Goal: Communication & Community: Answer question/provide support

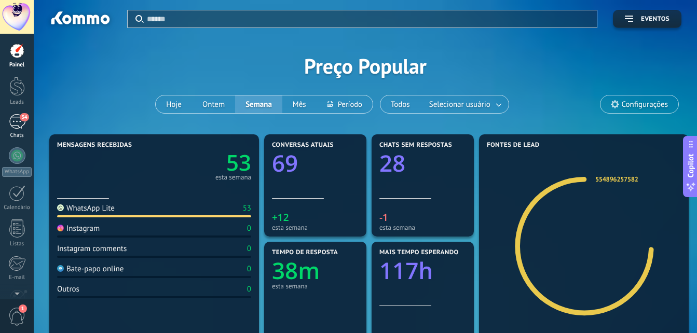
click at [12, 125] on div "34" at bounding box center [17, 121] width 17 height 15
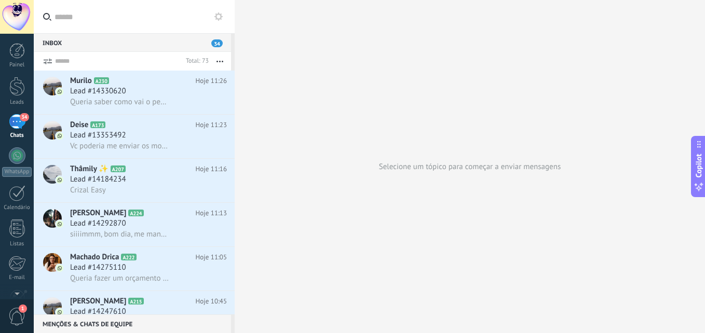
click at [99, 98] on span "Queria saber como vai o pedido" at bounding box center [120, 102] width 100 height 10
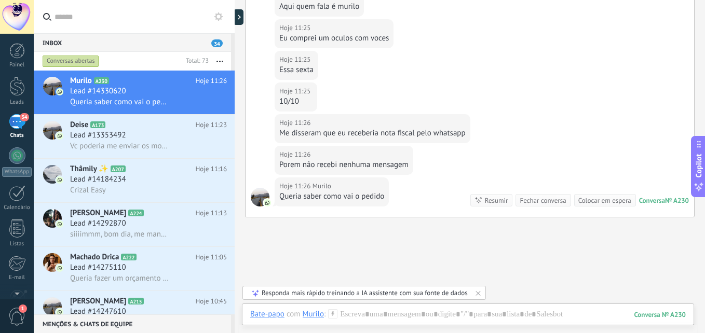
scroll to position [185, 0]
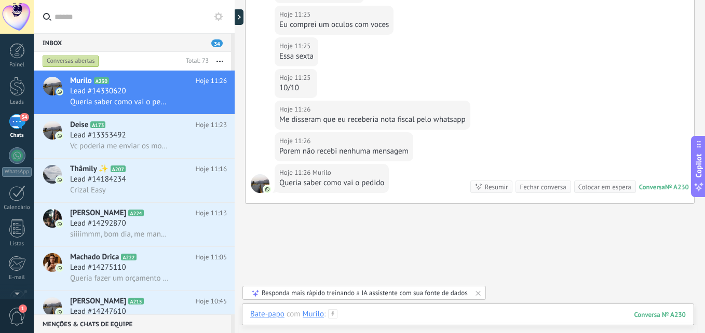
click at [410, 315] on div at bounding box center [467, 324] width 435 height 31
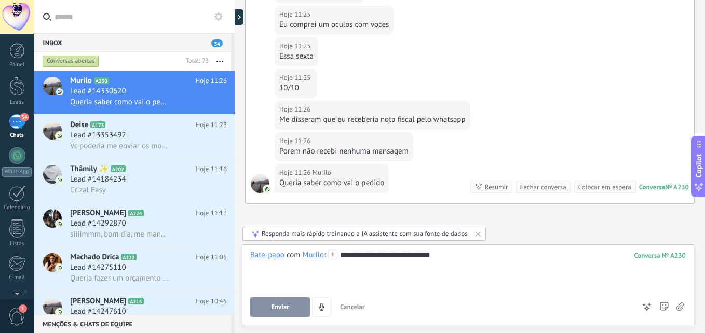
click at [270, 301] on button "Enviar" at bounding box center [280, 307] width 60 height 20
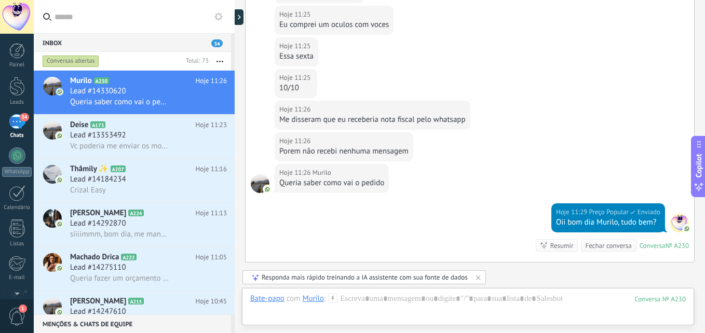
scroll to position [295, 0]
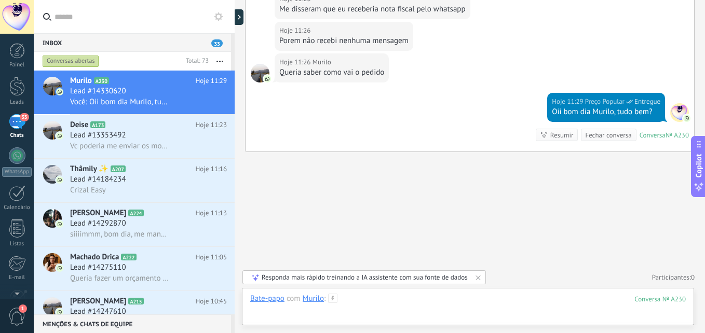
click at [401, 295] on div at bounding box center [467, 309] width 435 height 31
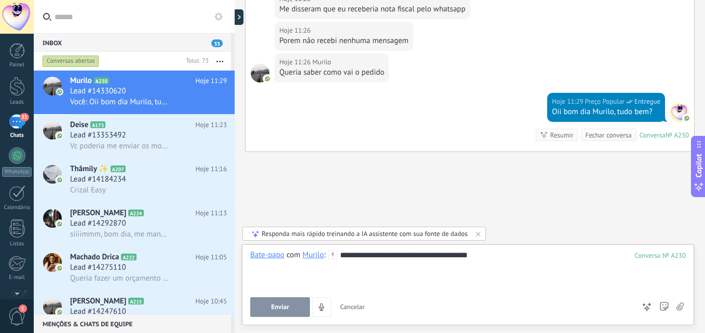
click at [283, 317] on div "**********" at bounding box center [468, 284] width 452 height 81
click at [286, 306] on span "Enviar" at bounding box center [280, 307] width 18 height 7
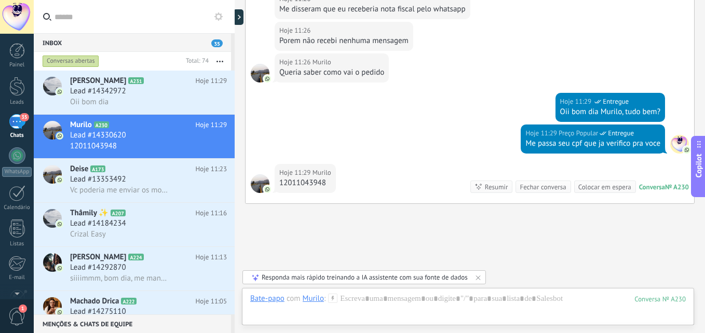
scroll to position [347, 0]
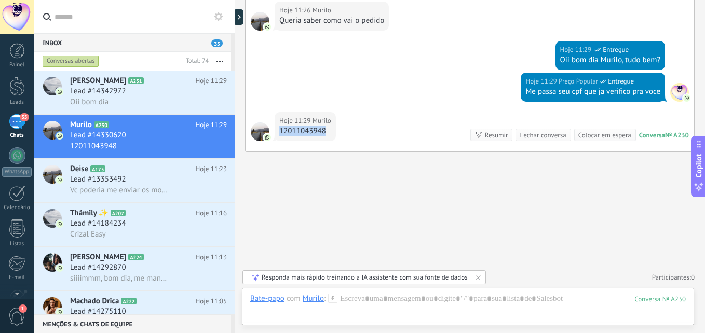
drag, startPoint x: 280, startPoint y: 133, endPoint x: 332, endPoint y: 133, distance: 51.9
click at [331, 133] on div "12011043948" at bounding box center [305, 131] width 52 height 10
drag, startPoint x: 319, startPoint y: 132, endPoint x: 304, endPoint y: 132, distance: 14.5
copy div "12011043948"
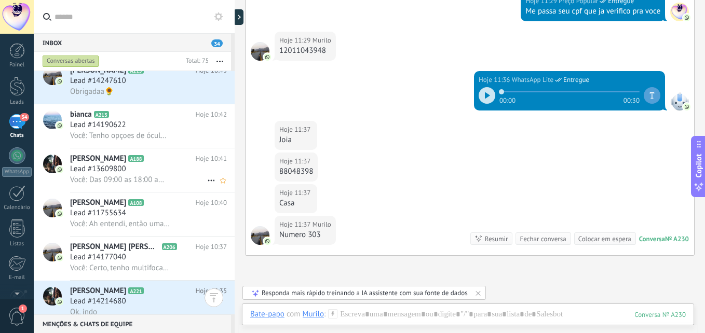
scroll to position [312, 0]
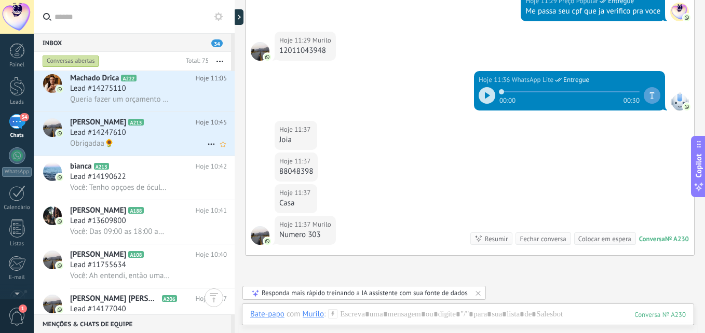
click at [144, 135] on div "Lead #14247610" at bounding box center [148, 133] width 157 height 10
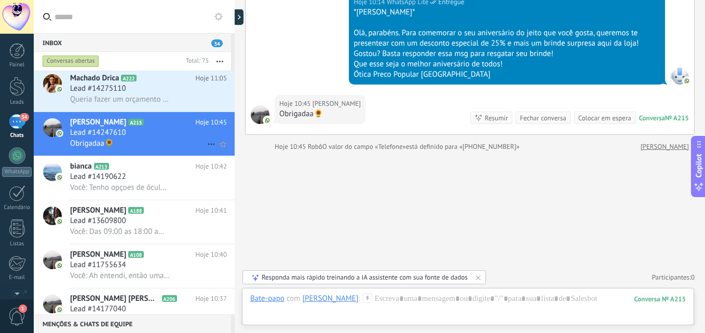
scroll to position [208, 0]
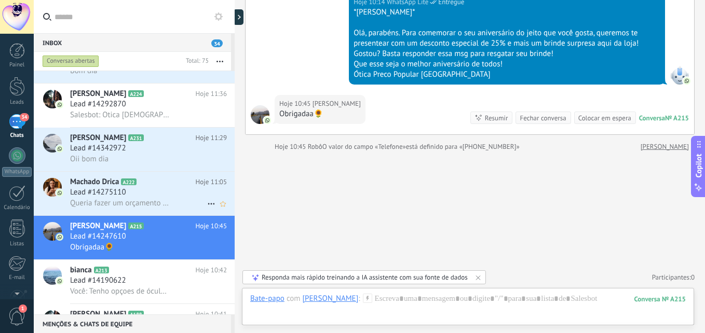
click at [137, 198] on span "Queria fazer um orçamento pra multifocal" at bounding box center [120, 203] width 100 height 10
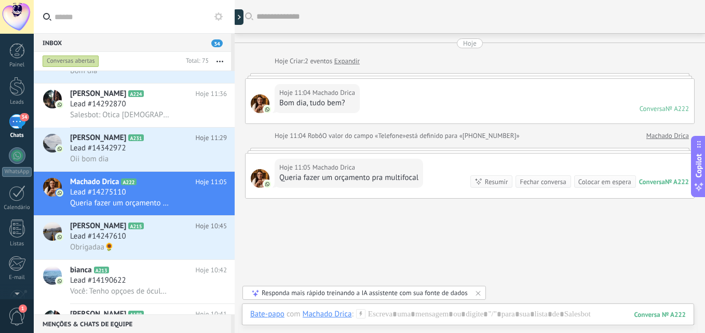
scroll to position [47, 0]
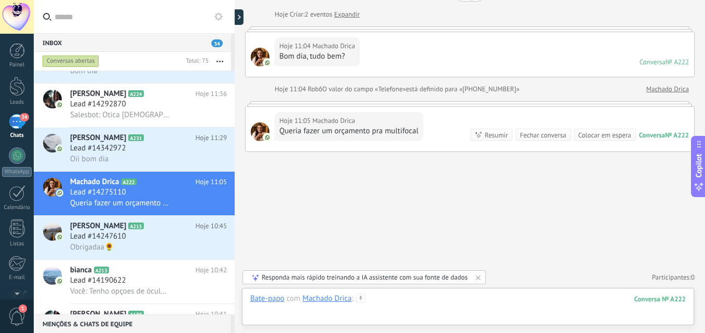
click at [391, 302] on div at bounding box center [467, 309] width 435 height 31
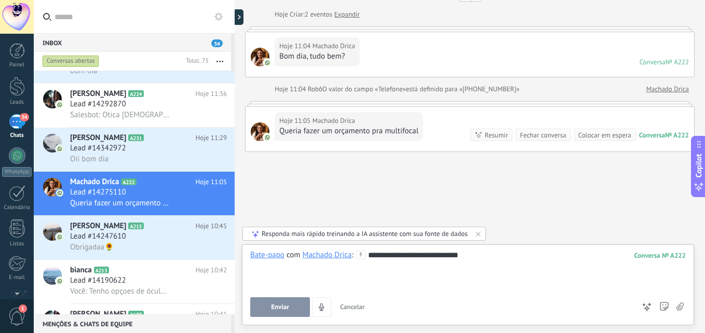
click at [284, 305] on span "Enviar" at bounding box center [280, 307] width 18 height 7
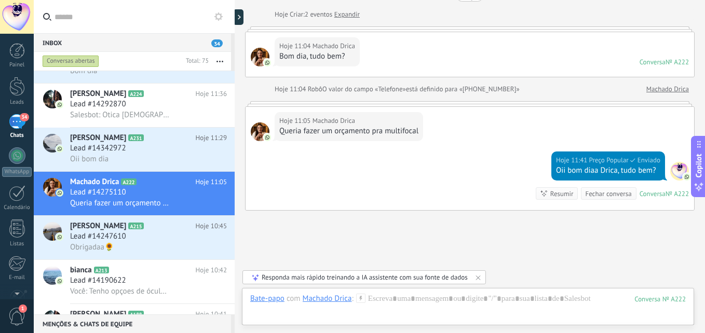
scroll to position [105, 0]
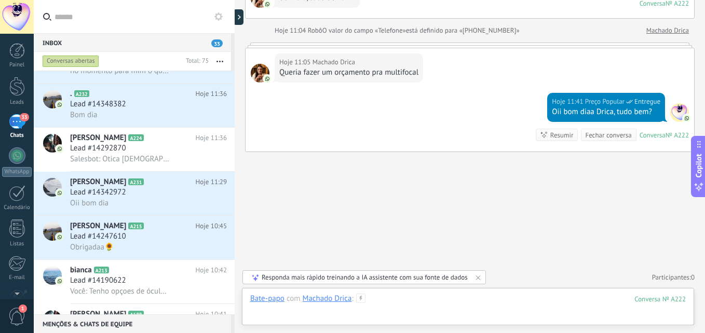
click at [389, 298] on div at bounding box center [467, 309] width 435 height 31
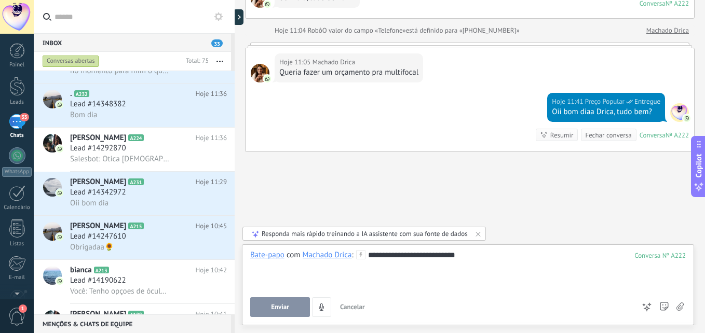
click at [278, 304] on span "Enviar" at bounding box center [280, 307] width 18 height 7
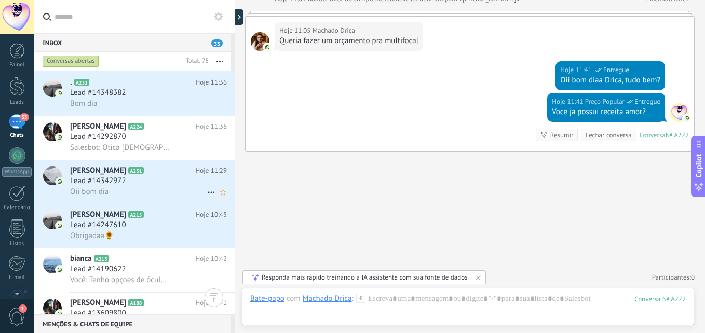
scroll to position [208, 0]
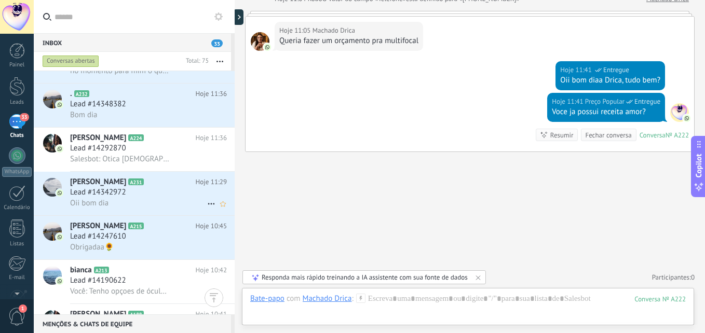
click at [126, 182] on span "[PERSON_NAME]" at bounding box center [98, 182] width 56 height 10
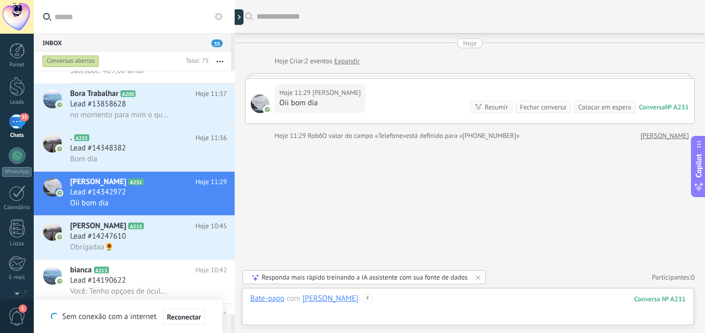
click at [430, 306] on div at bounding box center [467, 309] width 435 height 31
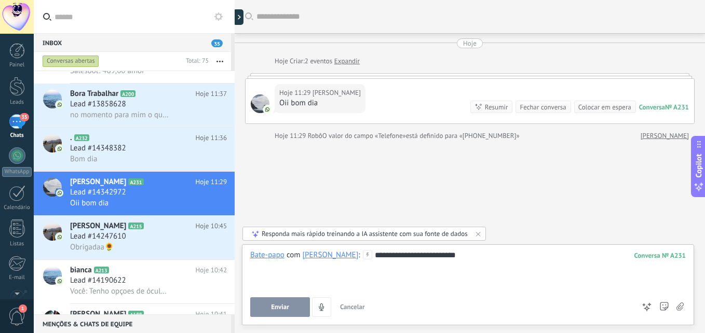
click at [299, 307] on button "Enviar" at bounding box center [280, 307] width 60 height 20
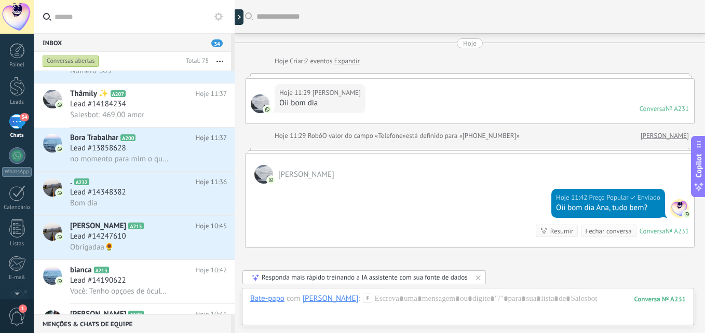
scroll to position [96, 0]
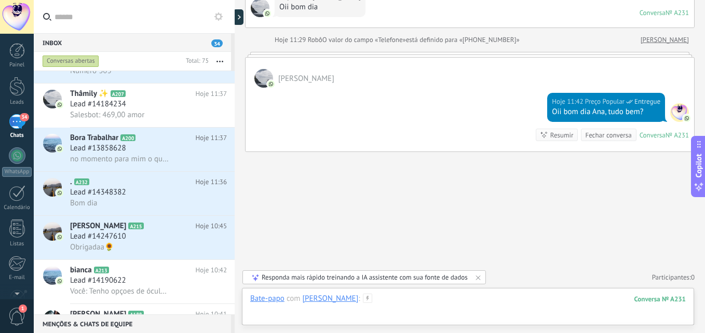
click at [490, 301] on div at bounding box center [467, 309] width 435 height 31
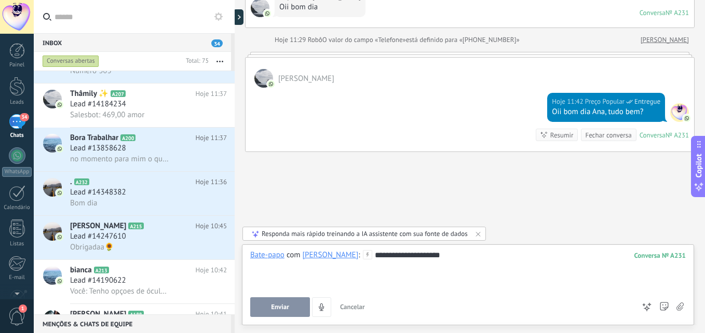
click at [268, 316] on button "Enviar" at bounding box center [280, 307] width 60 height 20
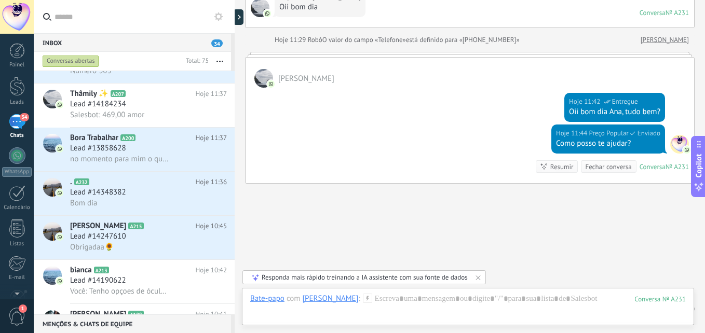
scroll to position [128, 0]
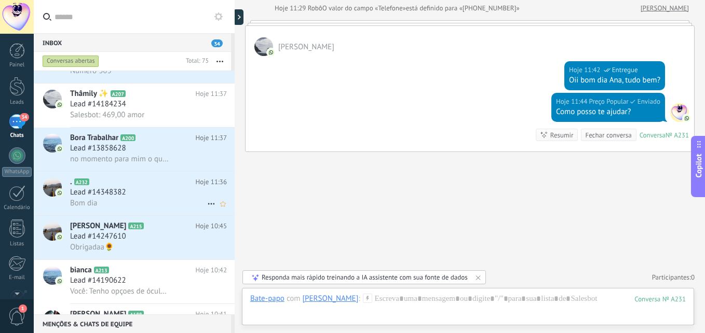
click at [125, 197] on span "Lead #14348382" at bounding box center [98, 192] width 56 height 10
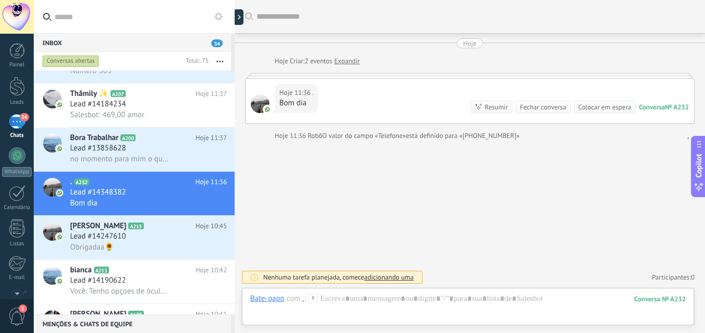
click at [395, 312] on div at bounding box center [467, 309] width 435 height 31
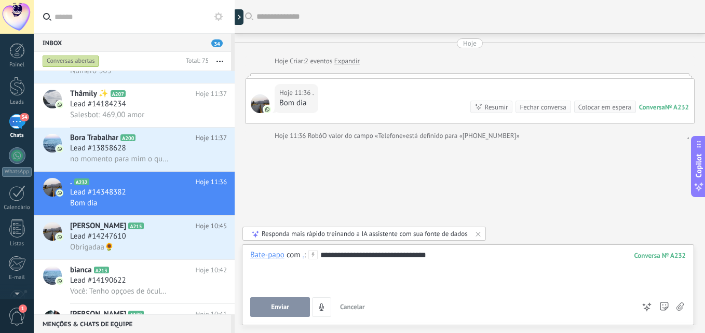
click at [413, 259] on div "**********" at bounding box center [467, 269] width 435 height 39
click at [435, 256] on div "**********" at bounding box center [467, 269] width 435 height 39
click at [265, 307] on button "Enviar" at bounding box center [280, 307] width 60 height 20
click at [130, 159] on span "no momento para mim o quanto mais barato melhor" at bounding box center [120, 159] width 100 height 10
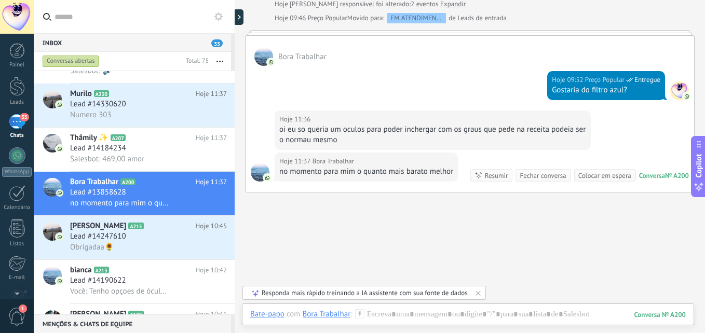
scroll to position [397, 0]
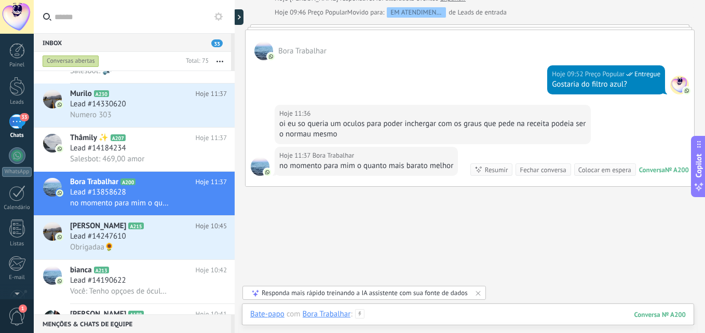
click at [439, 314] on div at bounding box center [467, 324] width 435 height 31
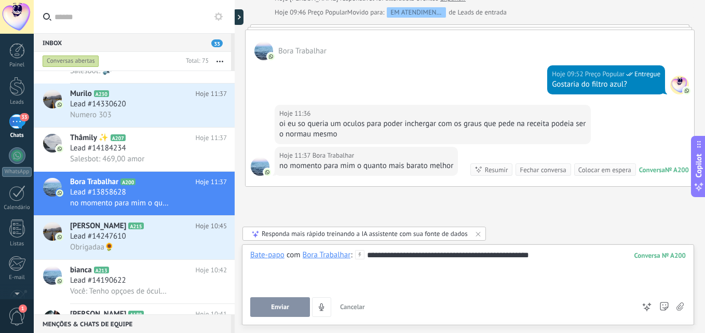
click at [297, 306] on button "Enviar" at bounding box center [280, 307] width 60 height 20
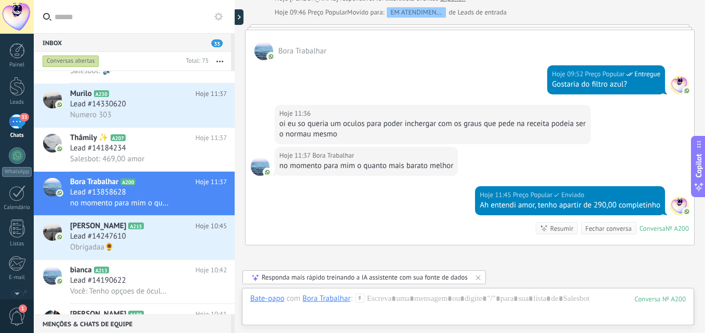
scroll to position [490, 0]
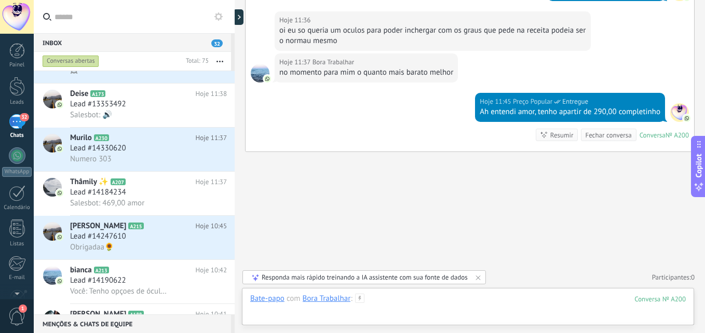
click at [402, 296] on div at bounding box center [467, 309] width 435 height 31
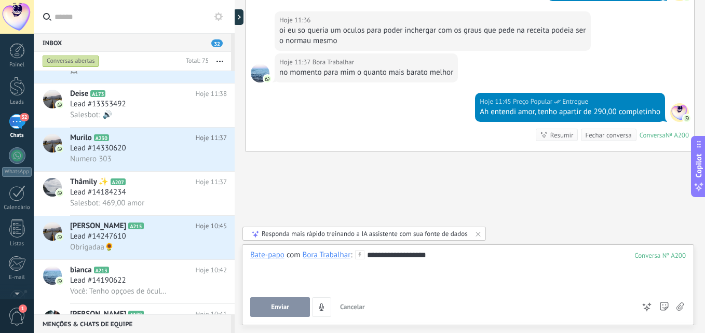
click at [290, 304] on button "Enviar" at bounding box center [280, 307] width 60 height 20
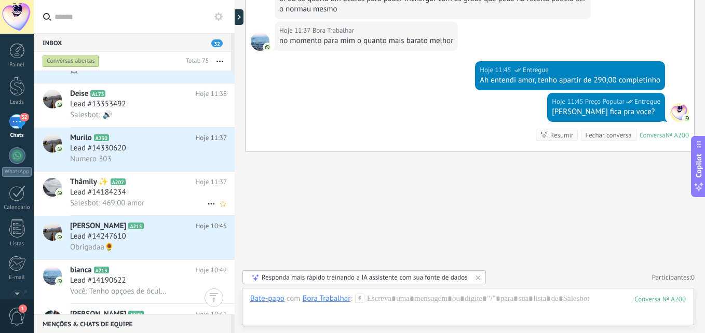
scroll to position [104, 0]
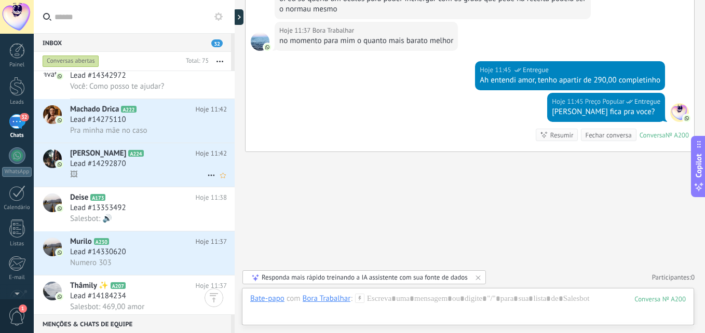
click at [138, 173] on div "🖼" at bounding box center [148, 174] width 157 height 11
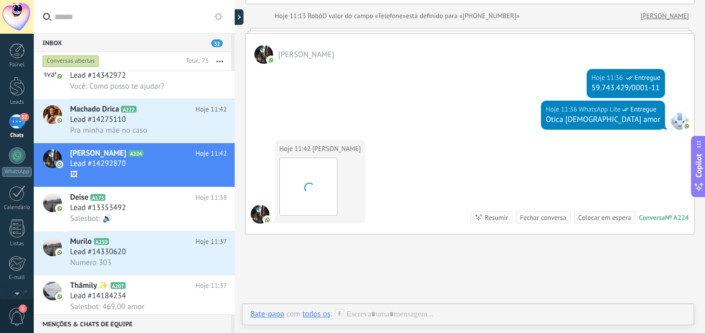
scroll to position [407, 0]
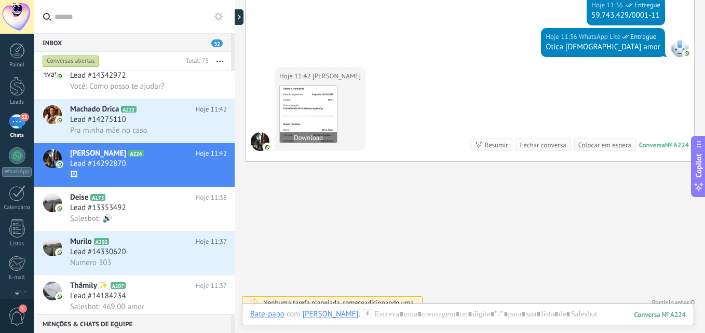
click at [324, 118] on img at bounding box center [308, 114] width 57 height 57
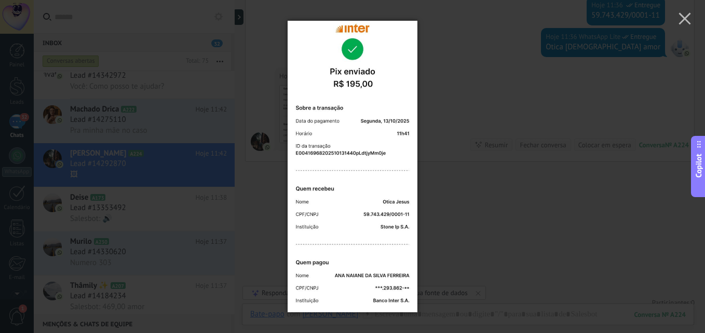
click at [488, 115] on div at bounding box center [352, 166] width 705 height 333
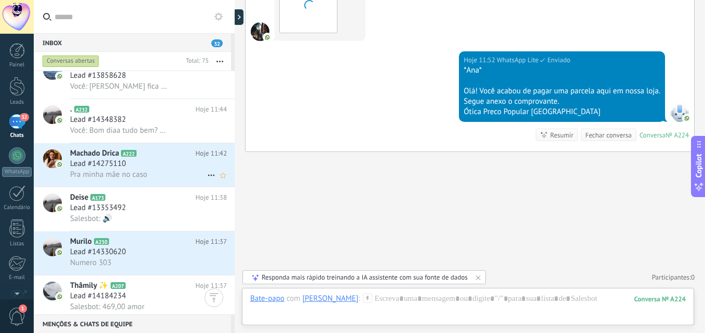
scroll to position [52, 0]
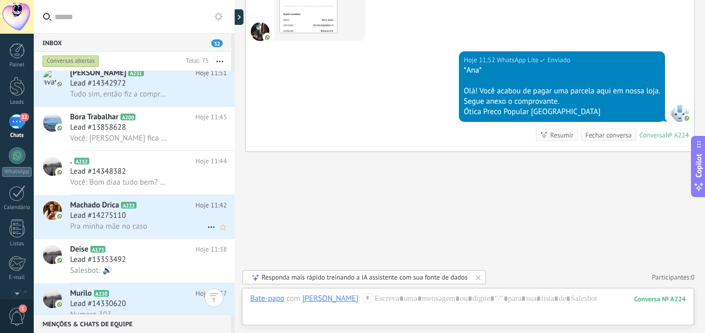
click at [131, 222] on span "Pra minha mãe no caso" at bounding box center [108, 227] width 77 height 10
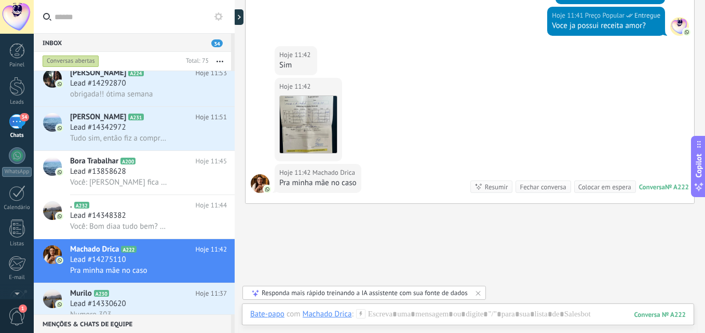
scroll to position [240, 0]
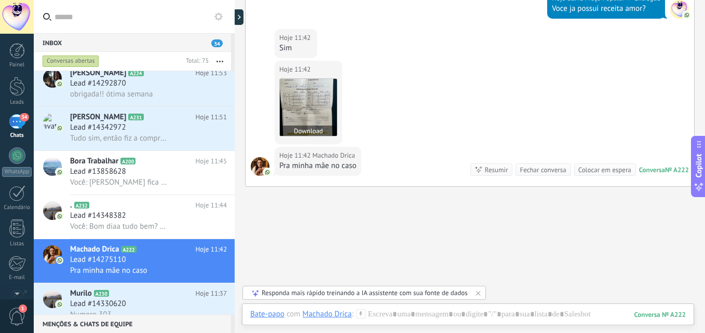
click at [315, 106] on img at bounding box center [308, 107] width 57 height 57
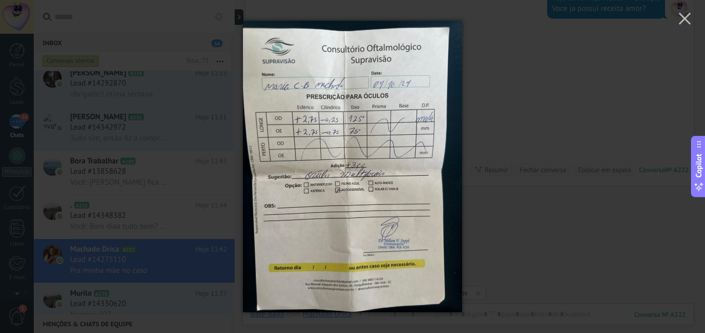
click at [537, 192] on div at bounding box center [352, 166] width 705 height 333
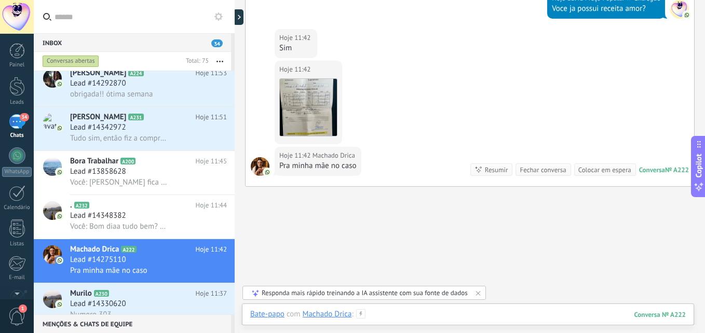
click at [439, 316] on div at bounding box center [467, 324] width 435 height 31
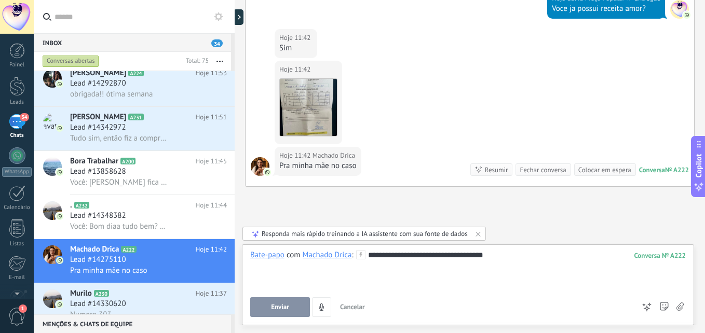
click at [292, 307] on button "Enviar" at bounding box center [280, 307] width 60 height 20
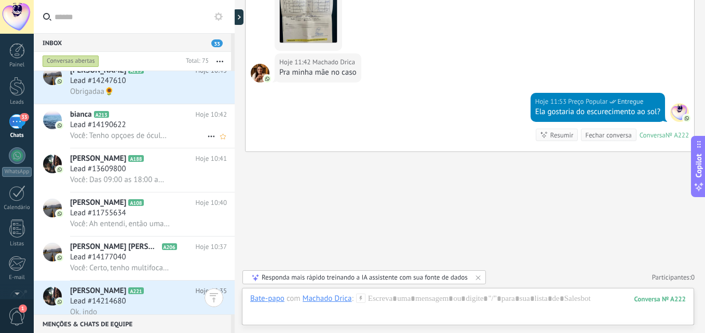
scroll to position [208, 0]
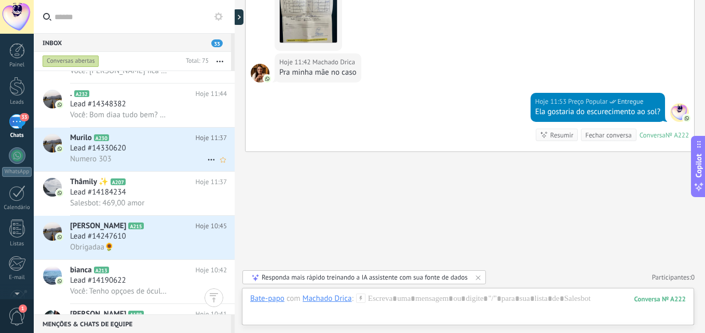
click at [126, 156] on div "Numero 303" at bounding box center [148, 159] width 157 height 11
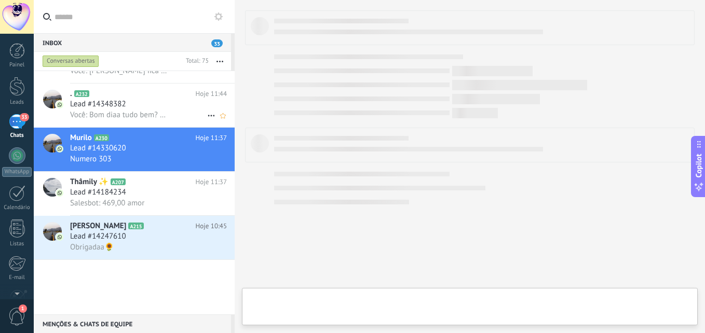
scroll to position [1, 0]
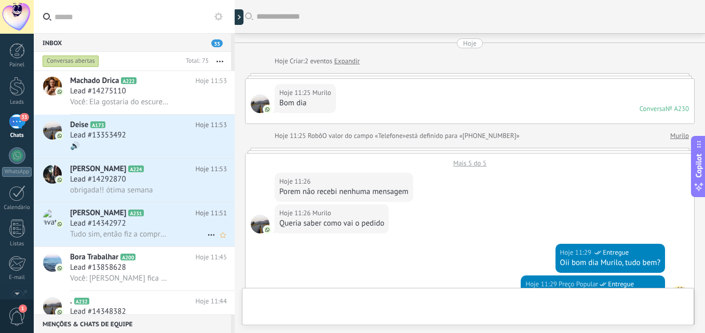
click at [127, 222] on h3 "Lead #14342972" at bounding box center [100, 223] width 61 height 10
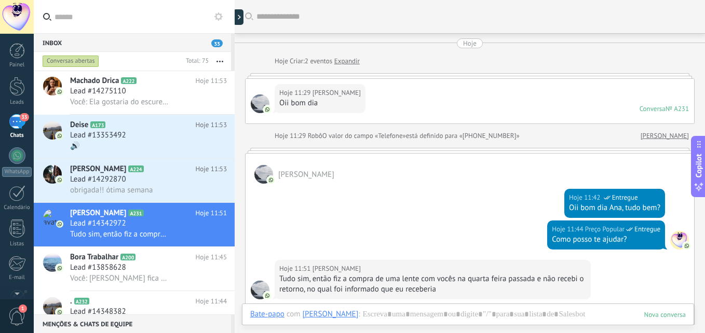
scroll to position [130, 0]
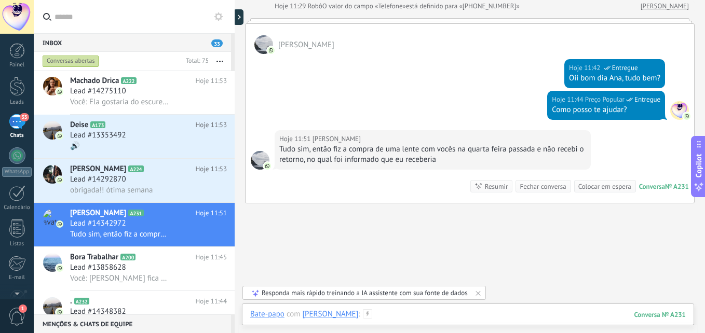
click at [421, 312] on div at bounding box center [467, 324] width 435 height 31
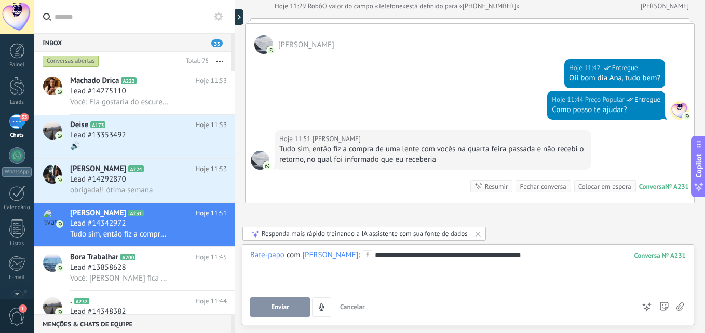
click at [266, 303] on button "Enviar" at bounding box center [280, 307] width 60 height 20
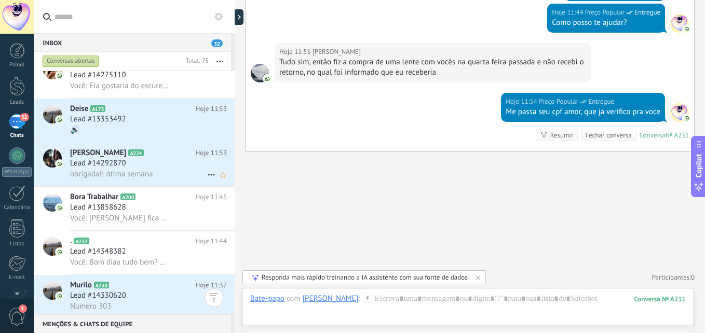
scroll to position [52, 0]
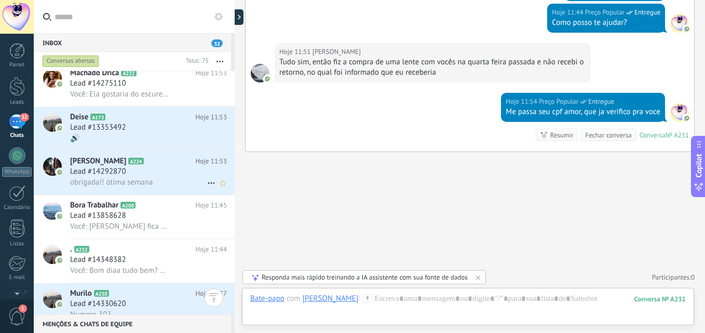
click at [144, 180] on span "obrigada!! ótima semana" at bounding box center [111, 182] width 83 height 10
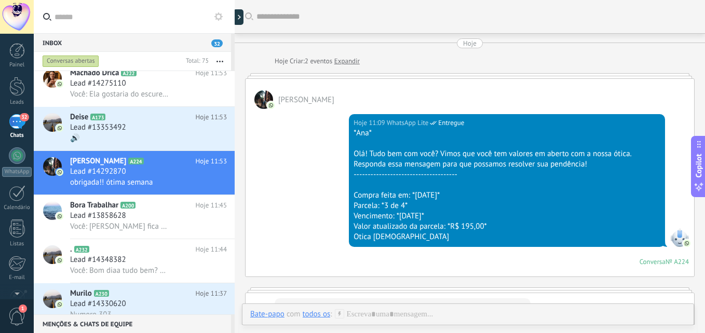
scroll to position [588, 0]
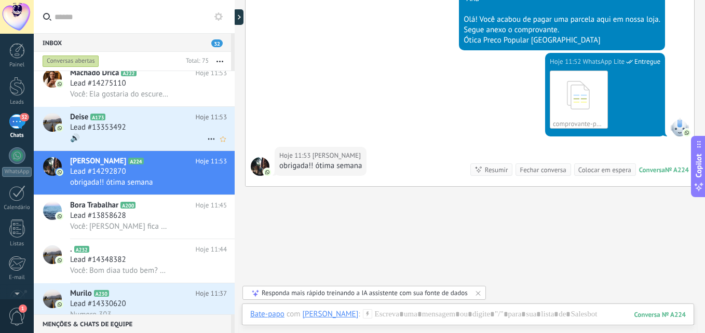
click at [123, 137] on div "🔊" at bounding box center [148, 138] width 157 height 11
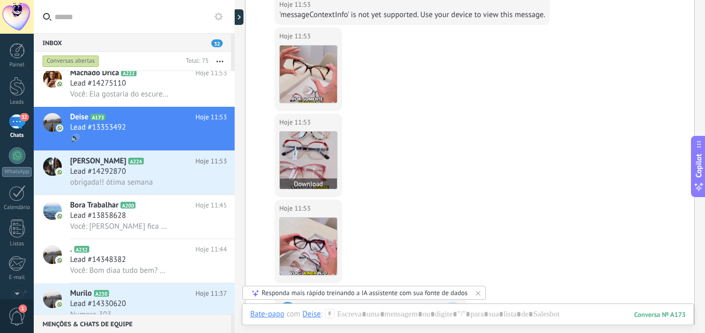
scroll to position [1030, 0]
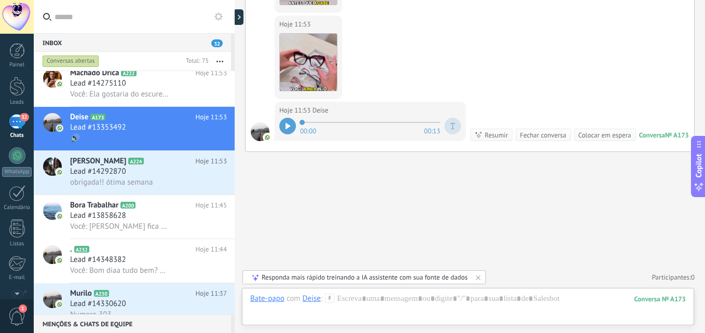
click at [289, 123] on icon at bounding box center [287, 126] width 5 height 6
click at [287, 118] on div at bounding box center [287, 126] width 17 height 17
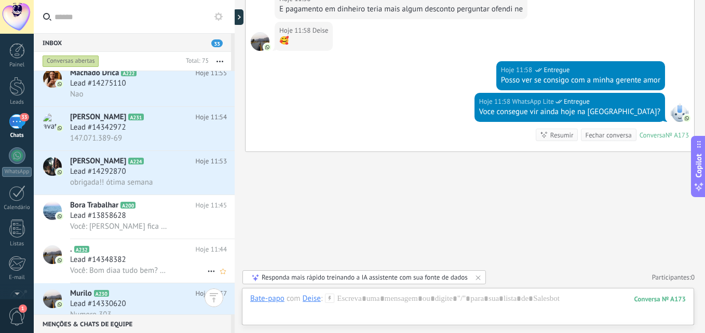
scroll to position [1, 0]
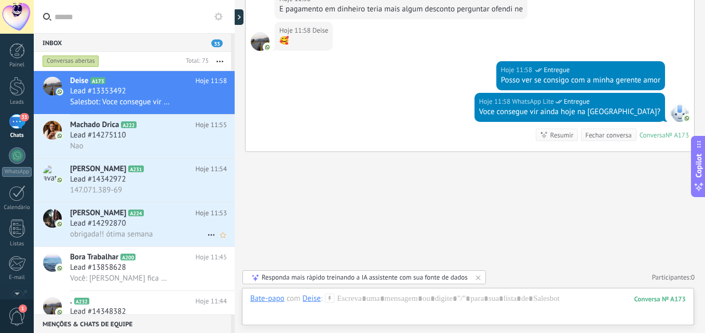
click at [176, 222] on div "Lead #14292870" at bounding box center [148, 223] width 157 height 10
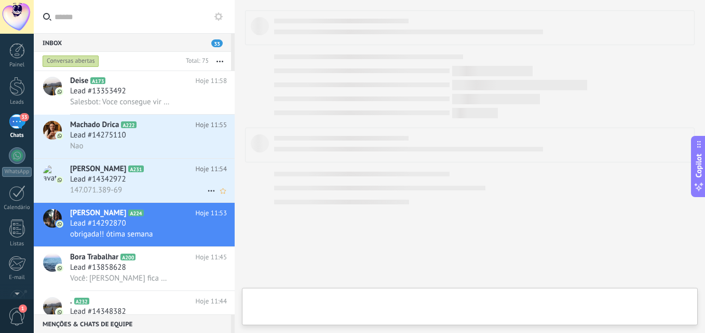
click at [126, 172] on span "[PERSON_NAME]" at bounding box center [98, 169] width 56 height 10
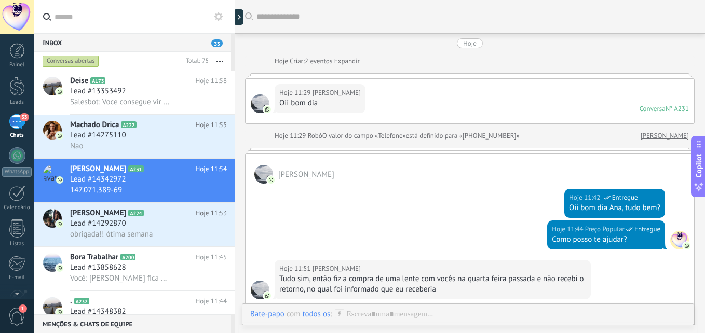
scroll to position [202, 0]
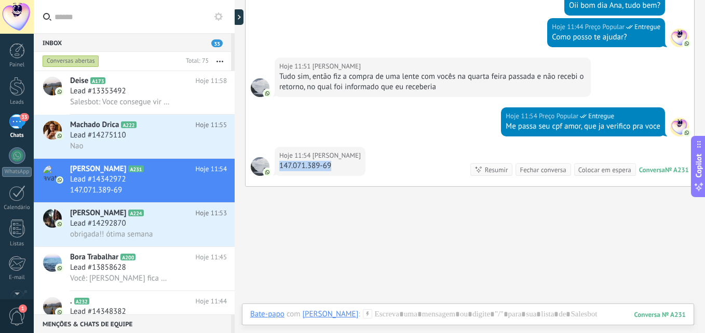
drag, startPoint x: 295, startPoint y: 168, endPoint x: 332, endPoint y: 167, distance: 37.4
click at [332, 167] on div "147.071.389-69" at bounding box center [319, 166] width 81 height 10
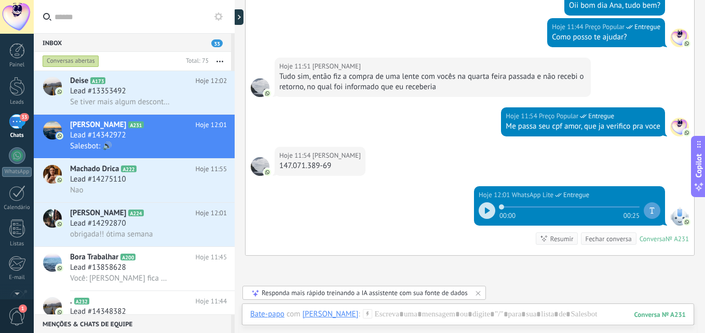
scroll to position [273, 0]
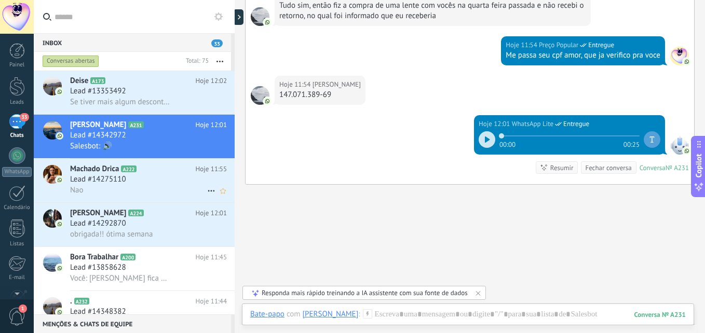
drag, startPoint x: 175, startPoint y: 227, endPoint x: 151, endPoint y: 201, distance: 36.0
click at [175, 227] on div "Lead #14292870" at bounding box center [148, 223] width 157 height 10
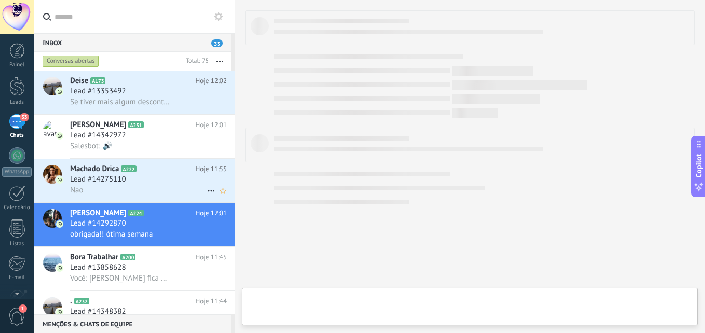
click at [150, 194] on div "Nao" at bounding box center [148, 190] width 157 height 11
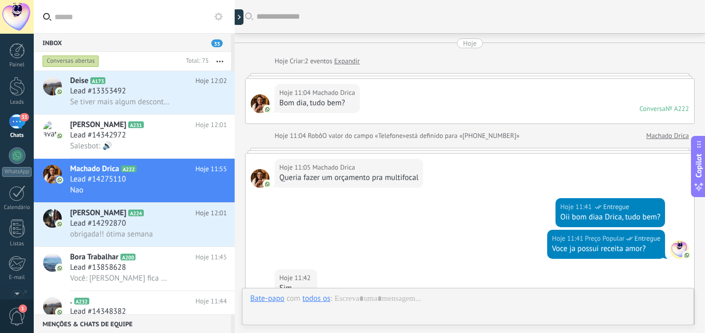
scroll to position [385, 0]
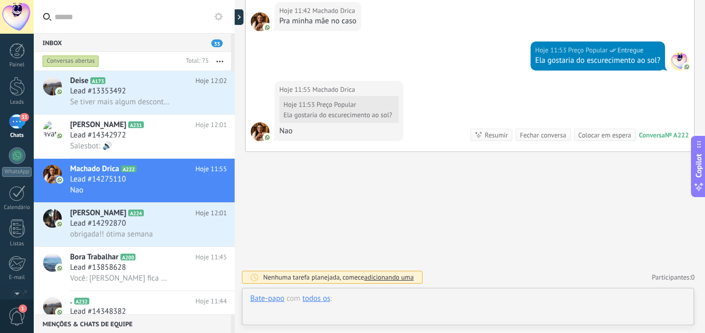
click at [413, 301] on div at bounding box center [467, 309] width 435 height 31
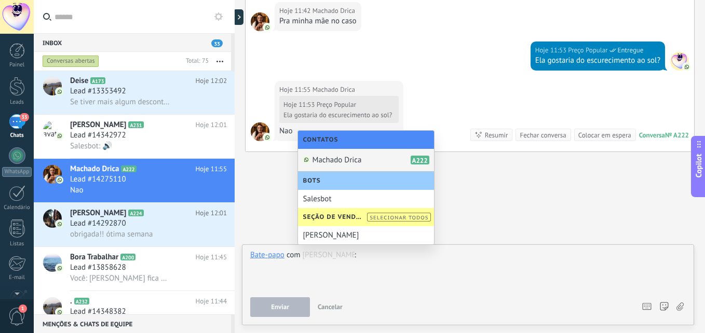
click at [337, 157] on span "Machado Drica" at bounding box center [336, 160] width 49 height 10
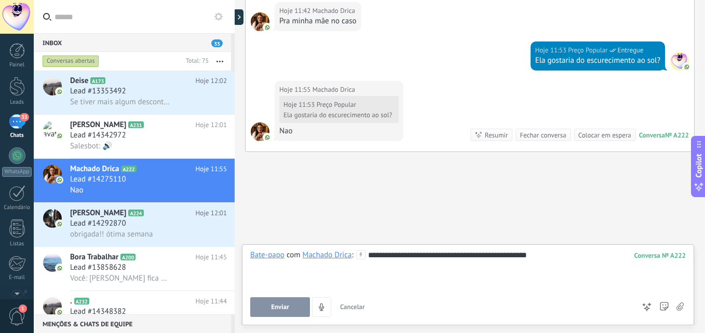
click at [285, 304] on span "Enviar" at bounding box center [280, 307] width 18 height 7
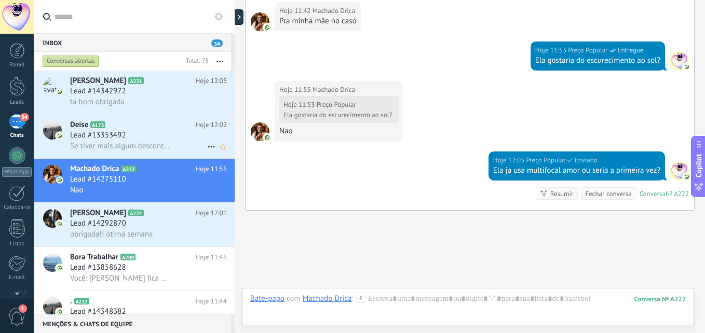
scroll to position [444, 0]
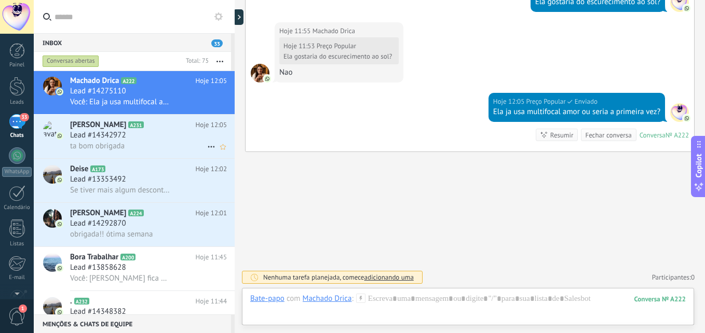
click at [122, 145] on span "ta bom obrigada" at bounding box center [97, 146] width 54 height 10
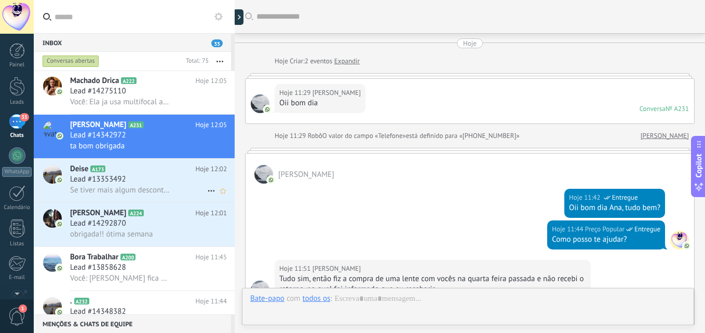
scroll to position [326, 0]
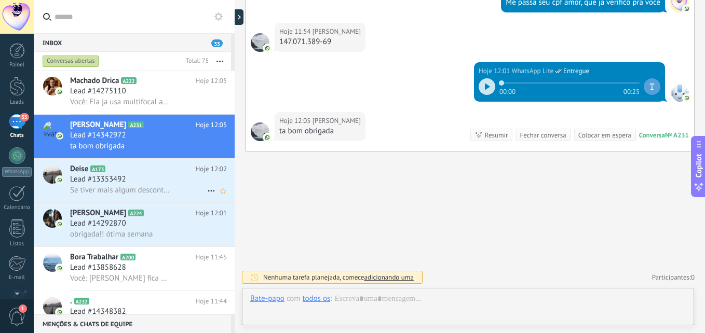
click at [144, 175] on div "Lead #13353492" at bounding box center [148, 179] width 157 height 10
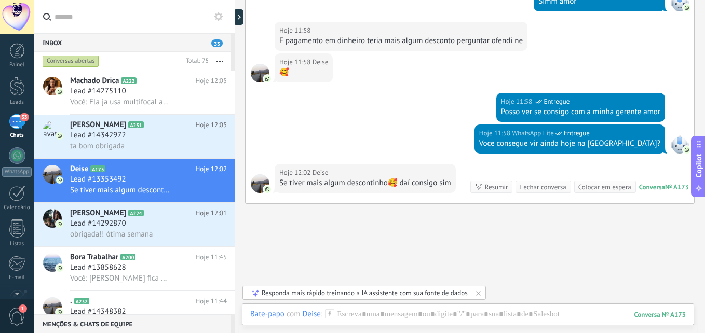
scroll to position [986, 0]
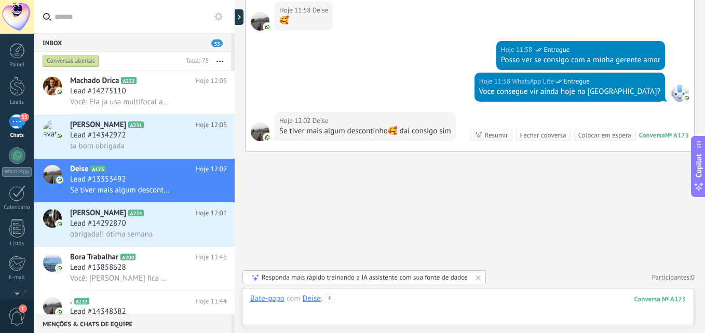
click at [497, 300] on div at bounding box center [467, 309] width 435 height 31
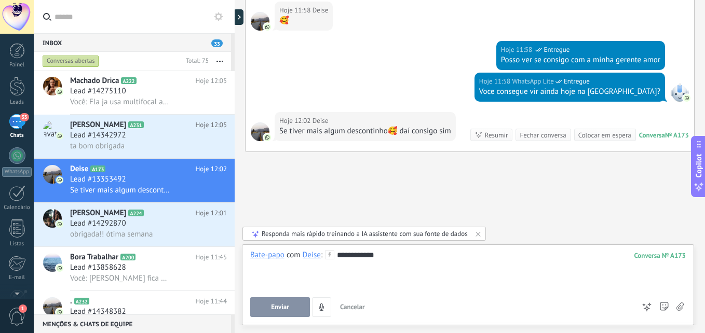
click at [255, 305] on button "Enviar" at bounding box center [280, 307] width 60 height 20
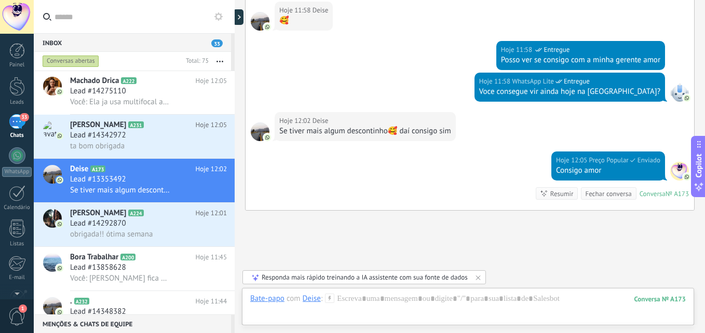
scroll to position [1045, 0]
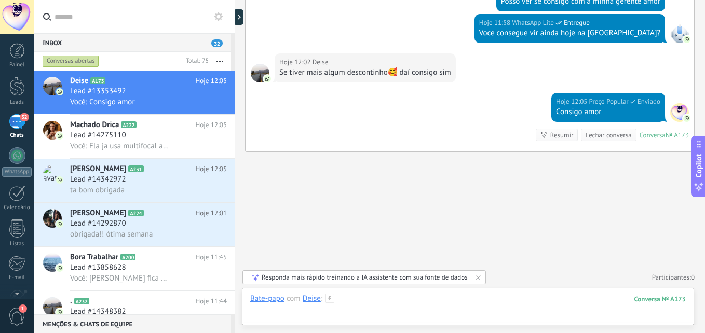
click at [372, 300] on div at bounding box center [467, 309] width 435 height 31
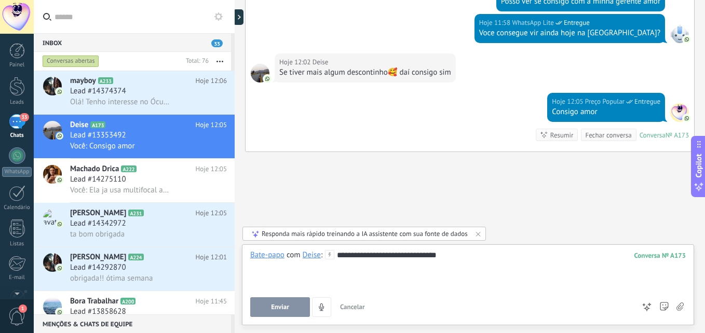
click at [266, 306] on button "Enviar" at bounding box center [280, 307] width 60 height 20
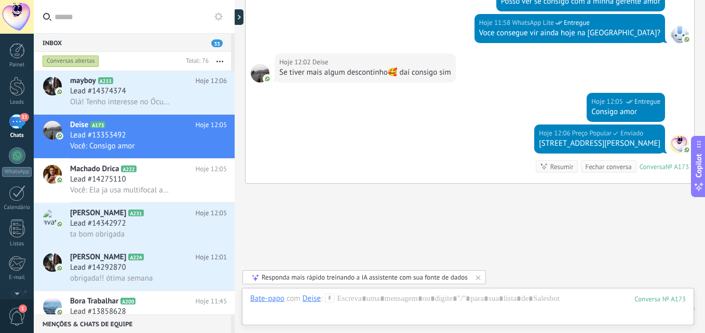
scroll to position [1076, 0]
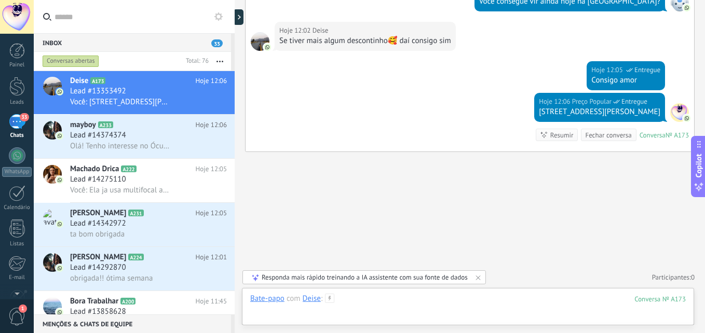
click at [368, 295] on div at bounding box center [467, 309] width 435 height 31
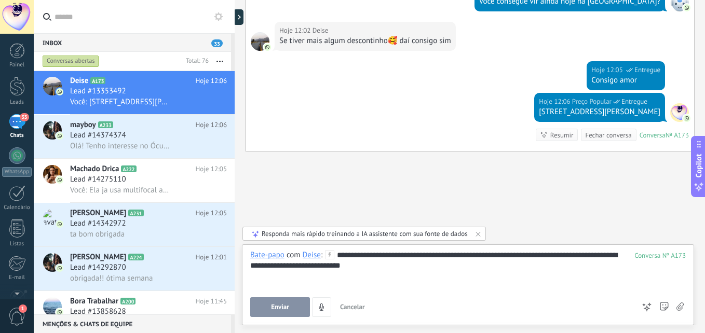
click at [300, 297] on div "**********" at bounding box center [467, 283] width 435 height 67
click at [285, 309] on span "Enviar" at bounding box center [280, 307] width 18 height 7
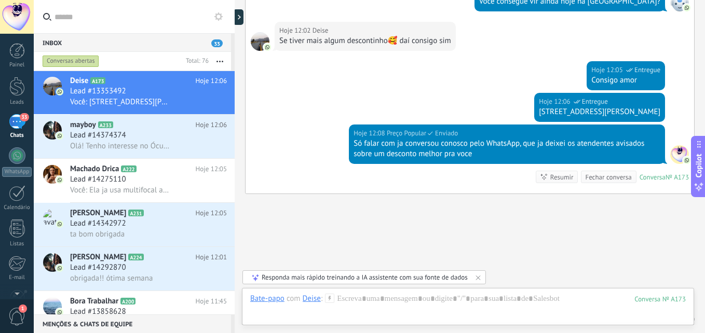
scroll to position [1118, 0]
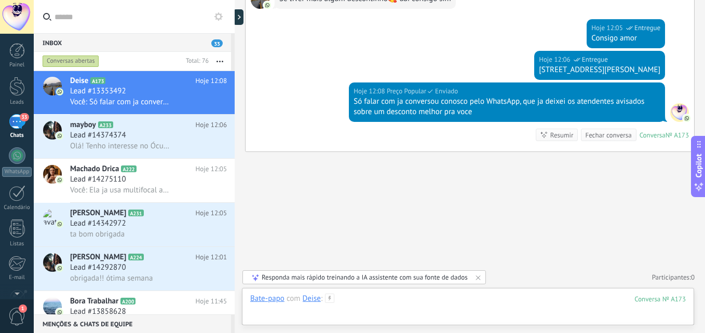
click at [368, 299] on div at bounding box center [467, 309] width 435 height 31
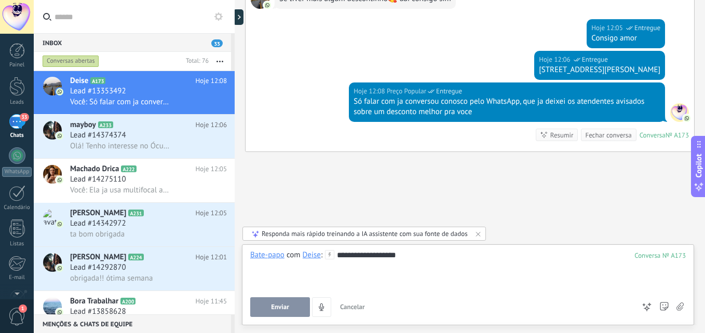
click at [293, 300] on button "Enviar" at bounding box center [280, 307] width 60 height 20
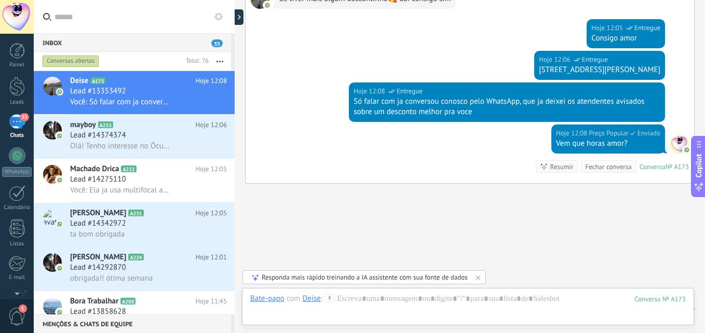
scroll to position [1150, 0]
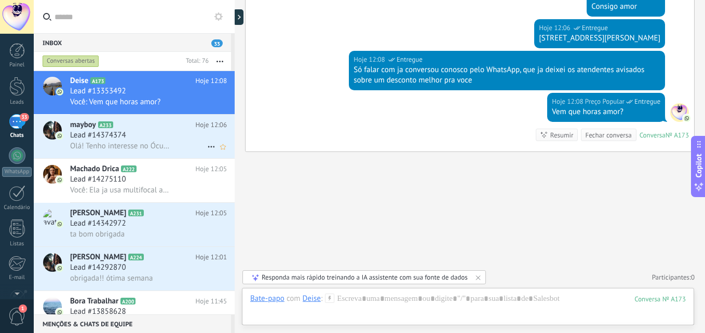
click at [144, 152] on div "mayboy A233 Hoje 12:06 Lead #14374374 Olá! Tenho interesse no Óculos completo v…" at bounding box center [152, 137] width 164 height 44
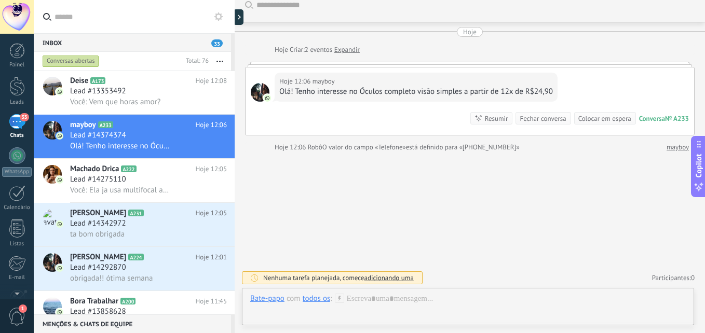
scroll to position [12, 0]
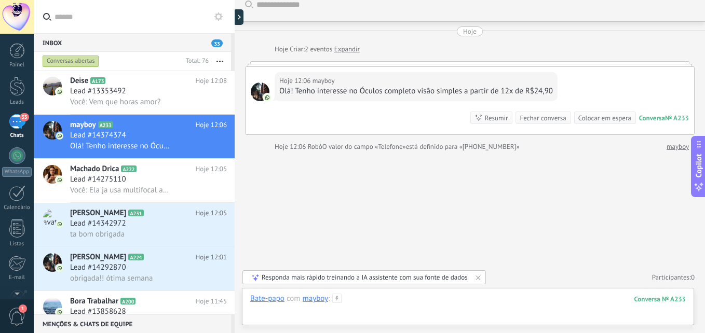
click at [411, 307] on div at bounding box center [467, 309] width 435 height 31
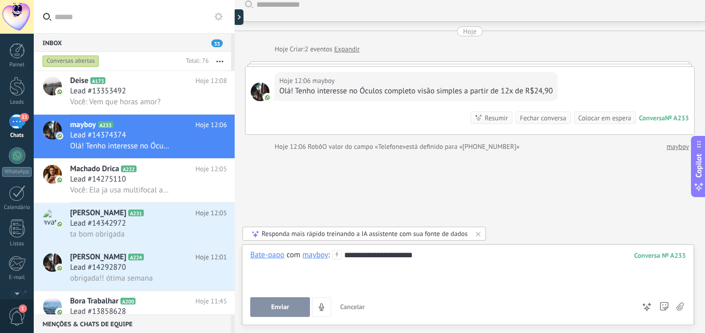
click at [267, 310] on button "Enviar" at bounding box center [280, 307] width 60 height 20
click at [447, 262] on div at bounding box center [467, 265] width 435 height 10
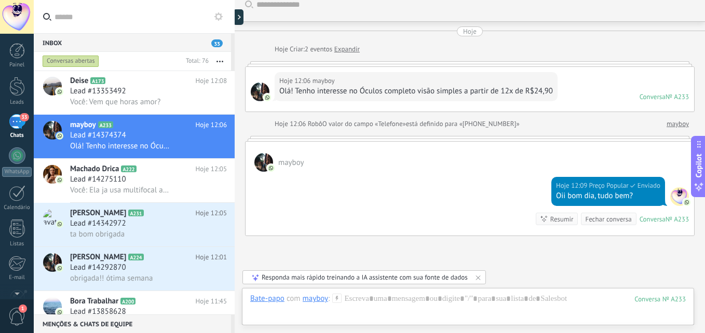
scroll to position [96, 0]
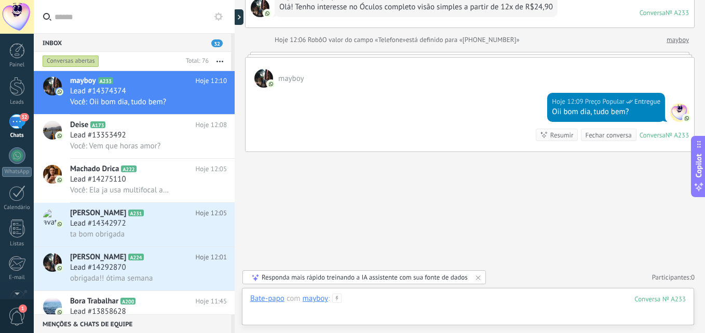
click at [357, 304] on div at bounding box center [467, 309] width 435 height 31
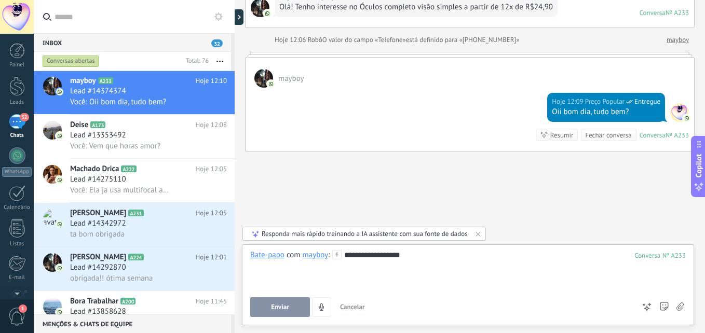
click at [271, 313] on button "Enviar" at bounding box center [280, 307] width 60 height 20
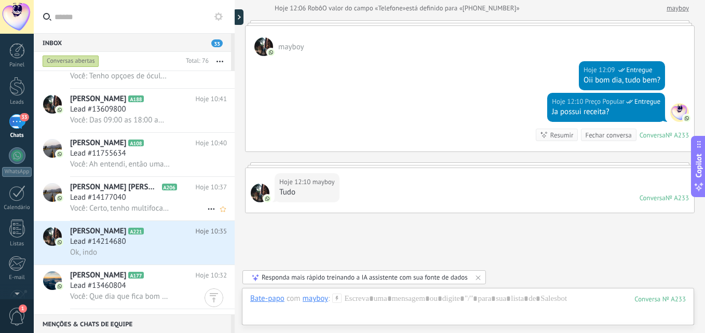
scroll to position [312, 0]
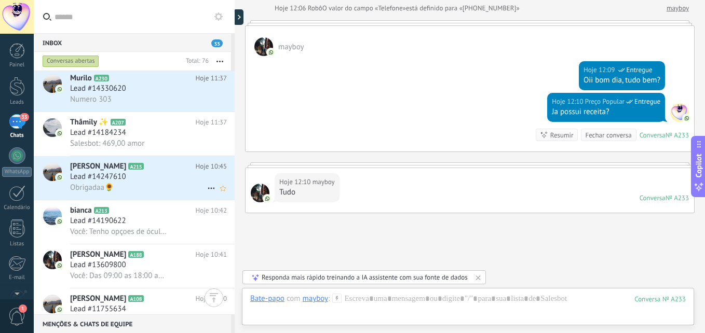
click at [127, 187] on div "Obrigadaa🌻" at bounding box center [148, 187] width 157 height 11
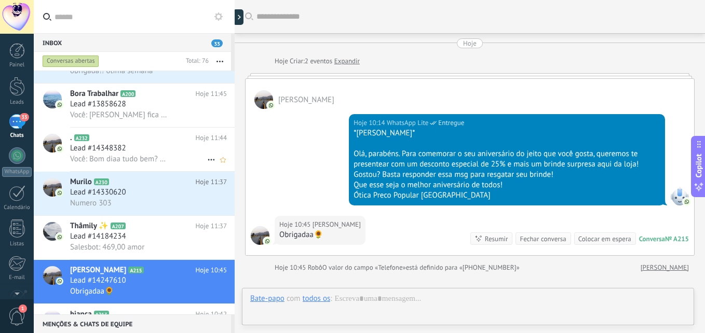
scroll to position [121, 0]
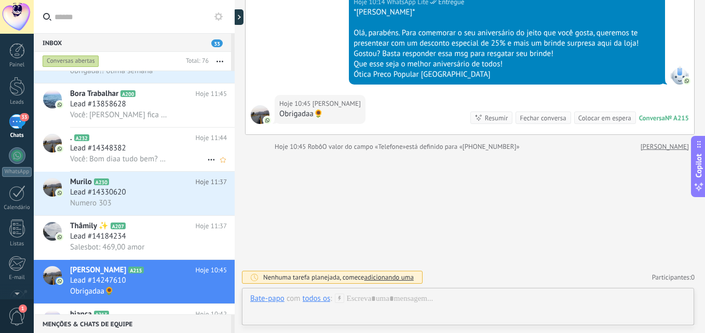
click at [127, 187] on h3 "Lead #14330620" at bounding box center [100, 192] width 61 height 10
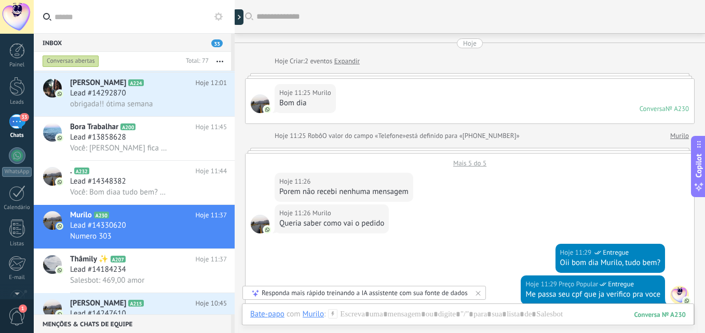
scroll to position [352, 0]
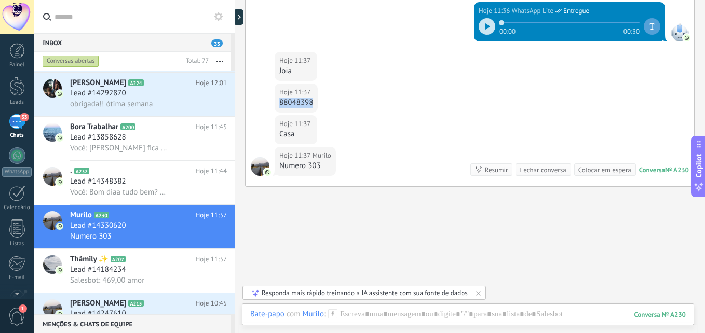
drag, startPoint x: 278, startPoint y: 102, endPoint x: 314, endPoint y: 102, distance: 35.8
click at [314, 102] on div "Hoje 11:37 Murilo 88048398" at bounding box center [296, 98] width 43 height 29
copy div "88048398"
click at [386, 141] on div "Hoje 11:37 Murilo Casa" at bounding box center [469, 131] width 448 height 32
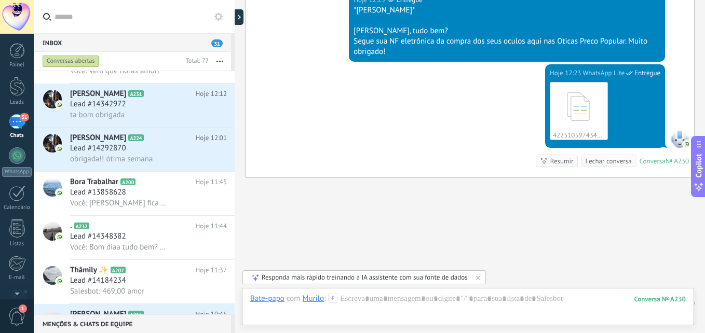
scroll to position [573, 0]
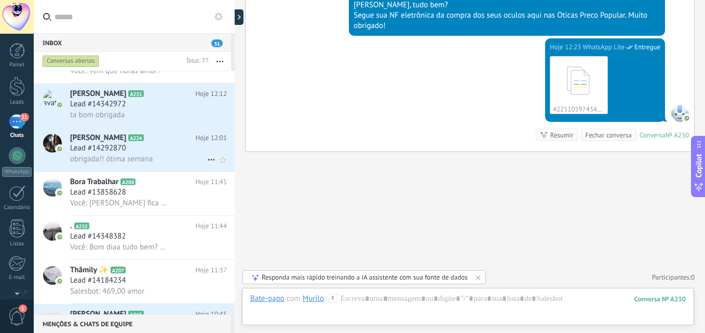
click at [119, 159] on span "obrigada!! ótima semana" at bounding box center [111, 159] width 83 height 10
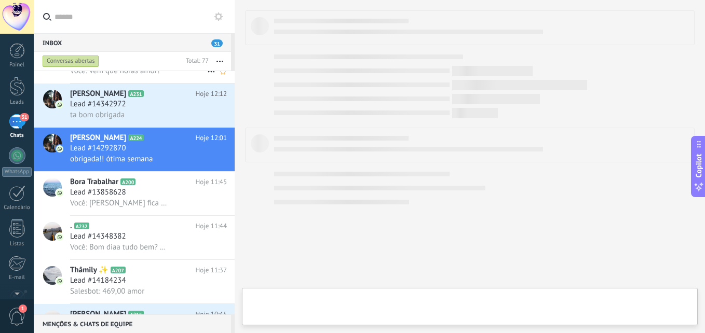
scroll to position [104, 0]
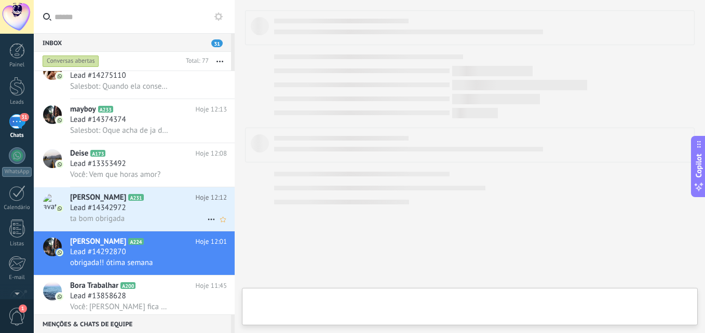
click at [168, 221] on div "ta bom obrigada" at bounding box center [148, 218] width 157 height 11
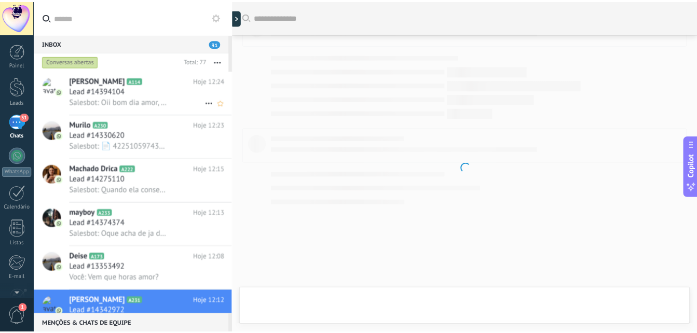
scroll to position [292, 0]
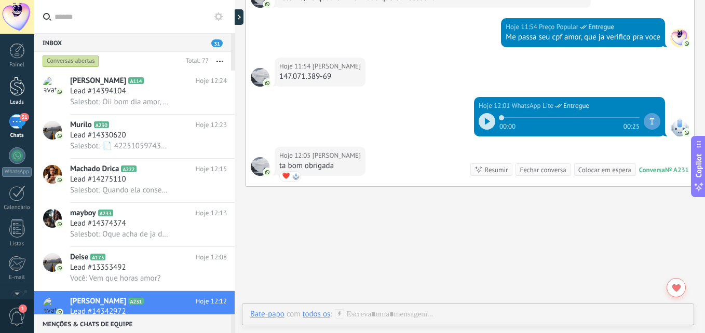
click at [12, 91] on div at bounding box center [17, 86] width 16 height 19
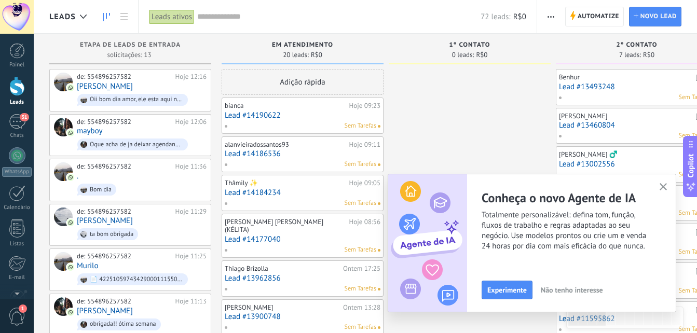
click at [661, 183] on button "button" at bounding box center [663, 188] width 13 height 14
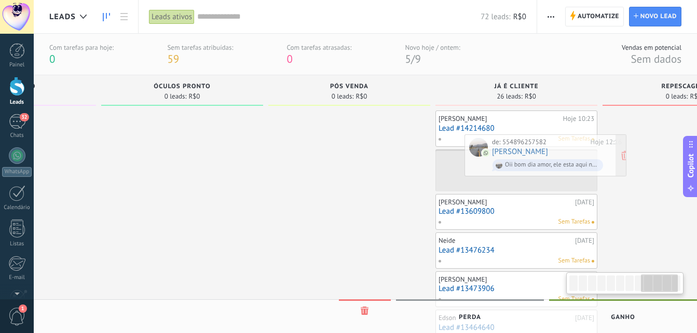
scroll to position [0, 1297]
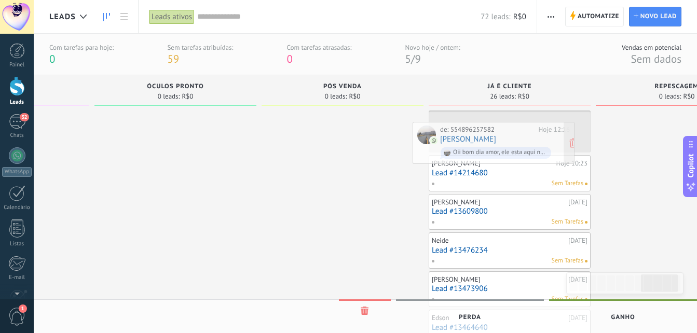
drag, startPoint x: 147, startPoint y: 130, endPoint x: 511, endPoint y: 141, distance: 363.4
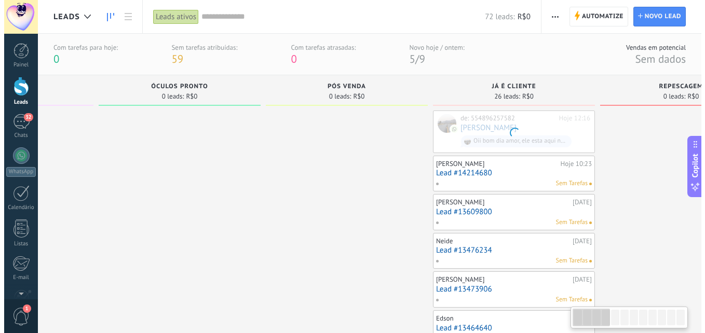
scroll to position [0, 0]
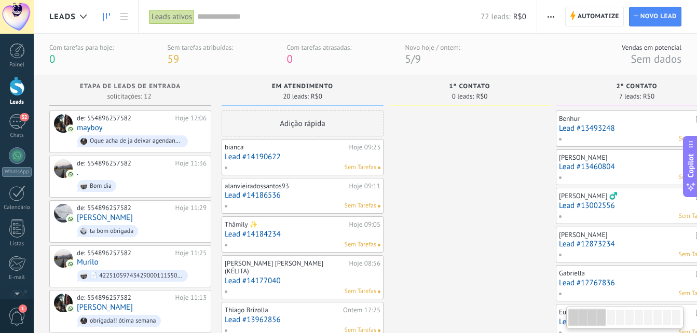
drag, startPoint x: 653, startPoint y: 319, endPoint x: 435, endPoint y: 297, distance: 219.0
click at [510, 320] on body ".abecls-1,.abecls-2{fill-rule:evenodd}.abecls-2{fill:#fff} .abhcls-1{fill:none}…" at bounding box center [348, 166] width 697 height 333
click at [117, 173] on div "de: 554896257582 Hoje 11:36 . Bom dia" at bounding box center [142, 176] width 130 height 35
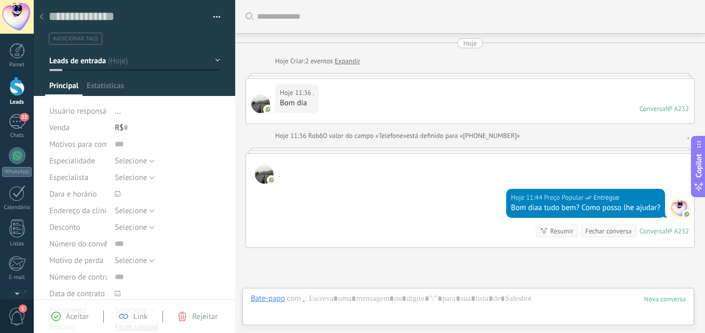
type textarea "**********"
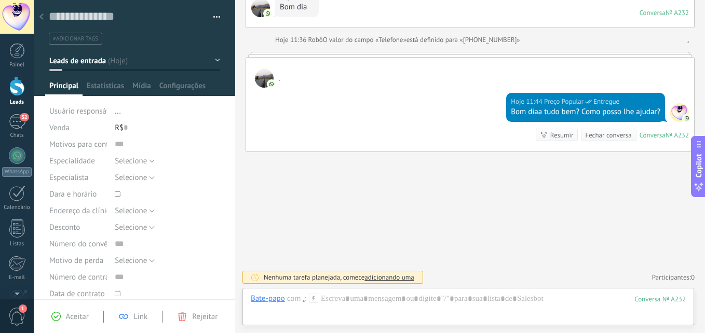
click at [122, 56] on button "Leads de entrada" at bounding box center [134, 60] width 171 height 19
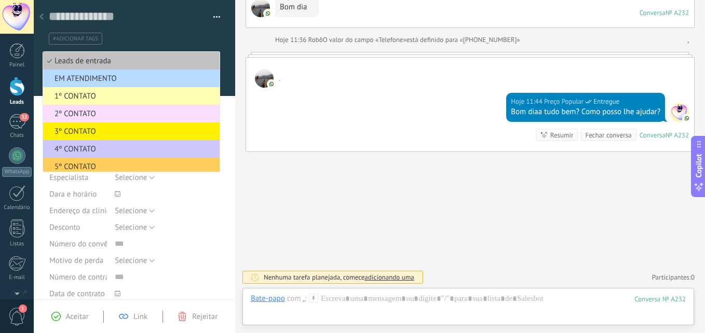
click at [107, 80] on span "EM ATENDIMENTO" at bounding box center [129, 79] width 173 height 10
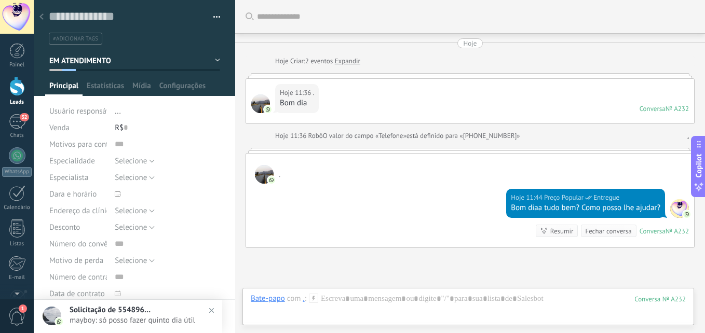
click at [64, 312] on div at bounding box center [52, 316] width 36 height 33
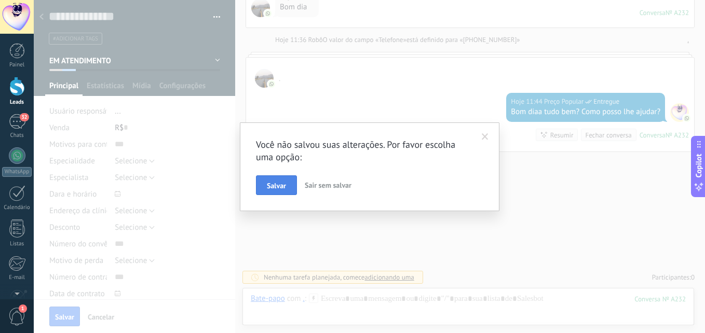
click at [281, 179] on button "Salvar" at bounding box center [276, 185] width 41 height 20
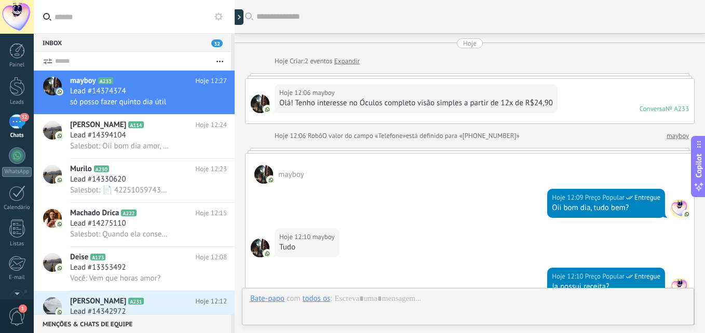
scroll to position [369, 0]
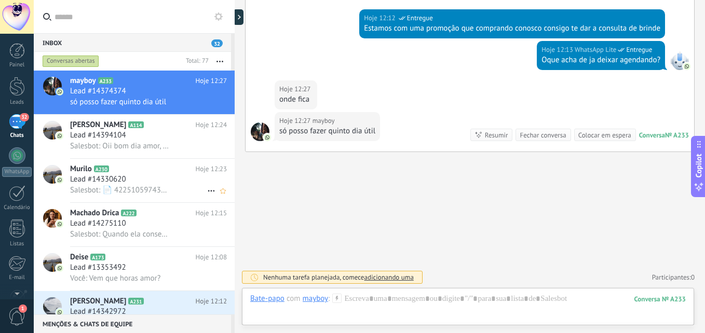
click at [150, 182] on div "Lead #14330620" at bounding box center [148, 179] width 157 height 10
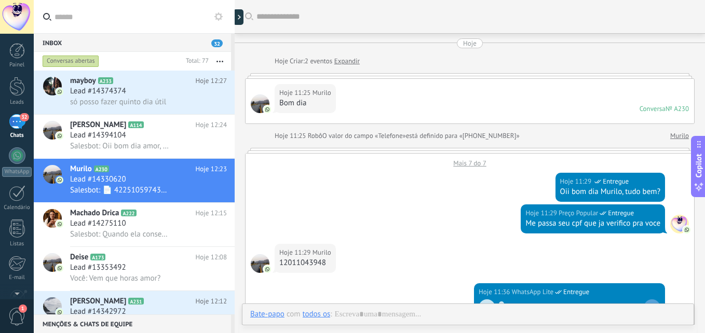
scroll to position [431, 0]
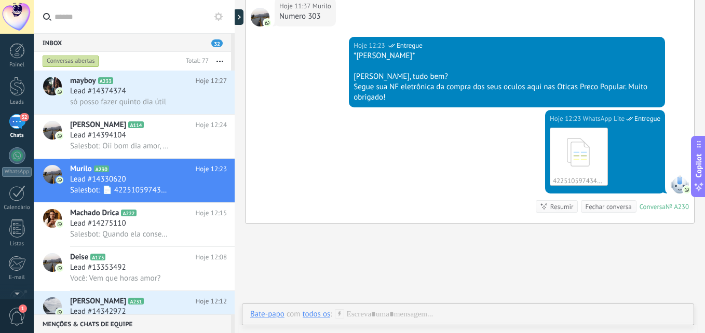
click at [235, 18] on div at bounding box center [235, 166] width 0 height 333
click at [244, 18] on icon at bounding box center [243, 17] width 3 height 5
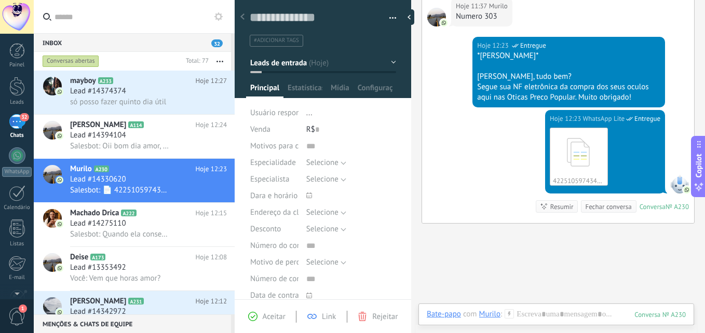
scroll to position [16, 0]
click at [358, 62] on button "Leads de entrada" at bounding box center [323, 62] width 146 height 19
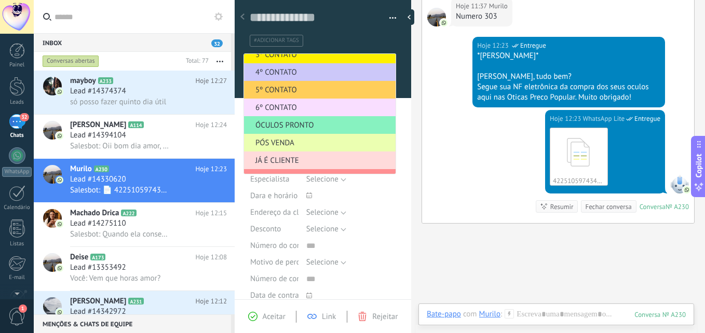
scroll to position [127, 0]
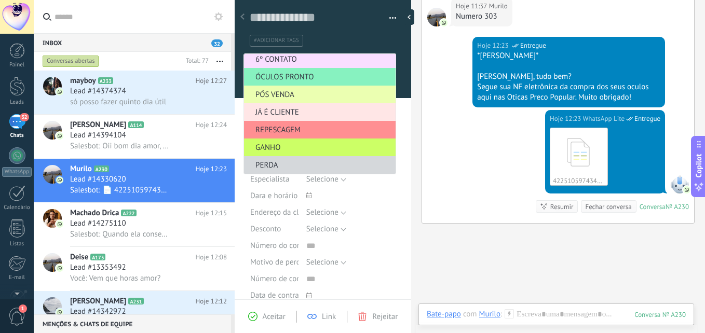
click at [284, 108] on span "JÁ É CLIENTE" at bounding box center [318, 112] width 148 height 10
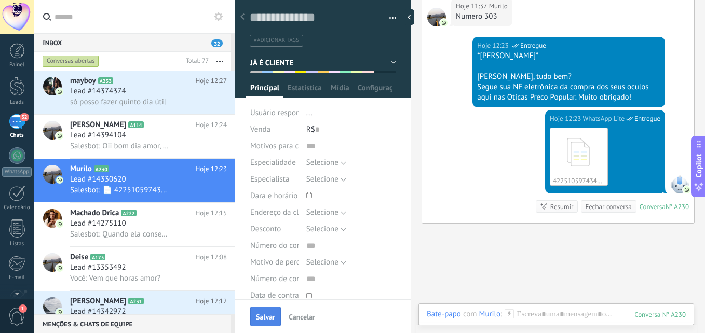
click at [264, 318] on span "Salvar" at bounding box center [265, 316] width 19 height 7
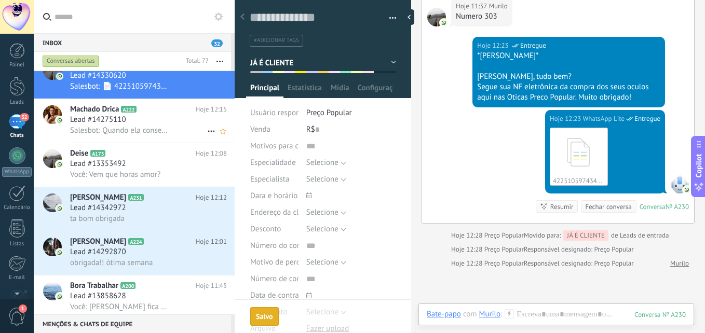
scroll to position [476, 0]
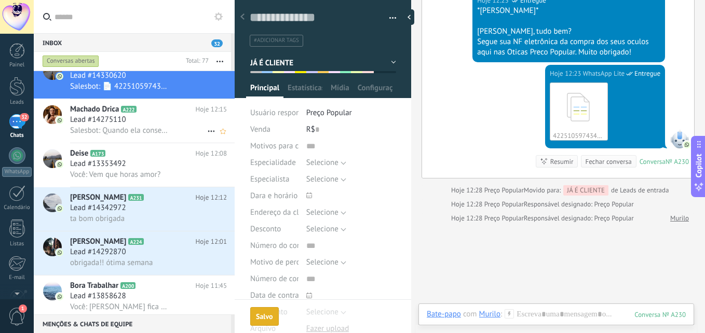
click at [151, 122] on div "Lead #14275110" at bounding box center [148, 120] width 157 height 10
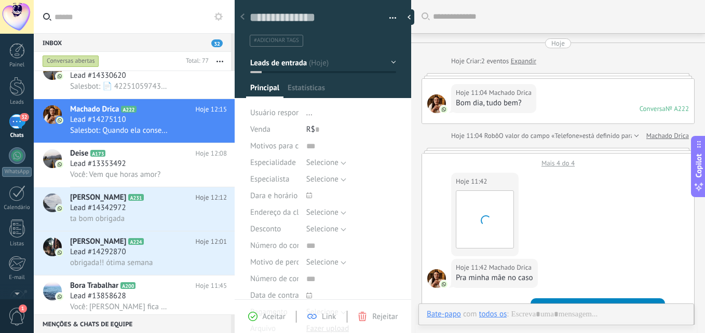
scroll to position [16, 0]
click at [271, 67] on button "Leads de entrada" at bounding box center [323, 62] width 146 height 19
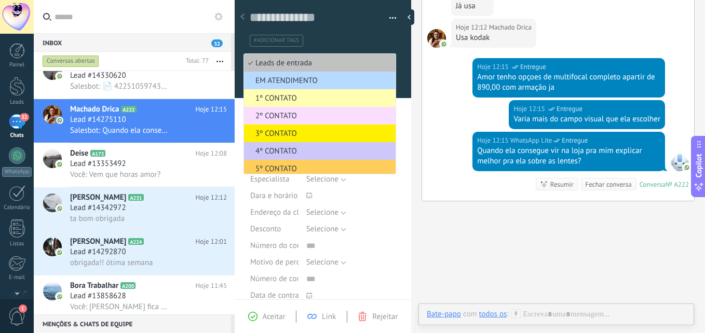
click at [273, 80] on span "EM ATENDIMENTO" at bounding box center [318, 81] width 148 height 10
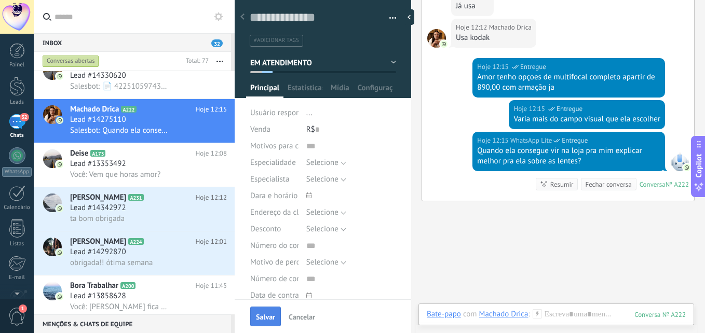
click at [261, 322] on button "Salvar" at bounding box center [265, 317] width 31 height 20
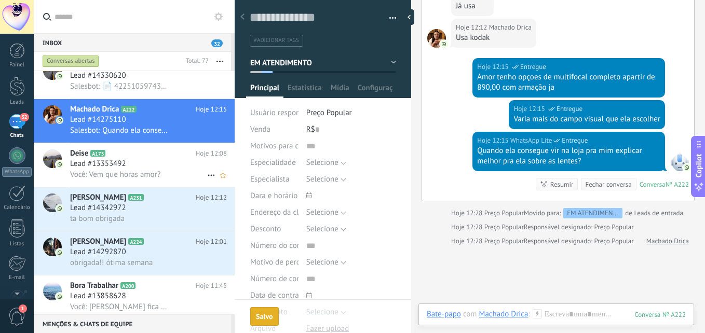
scroll to position [506, 0]
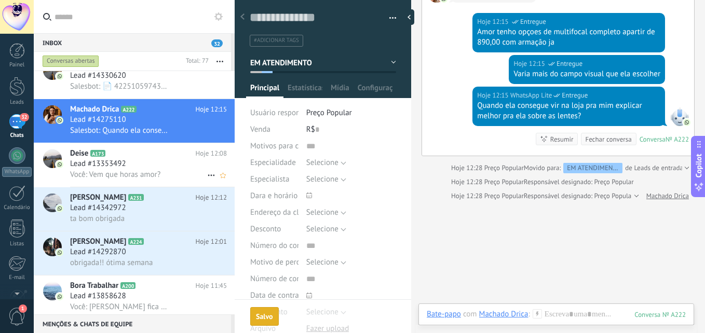
click at [132, 164] on div "Lead #13353492" at bounding box center [148, 164] width 157 height 10
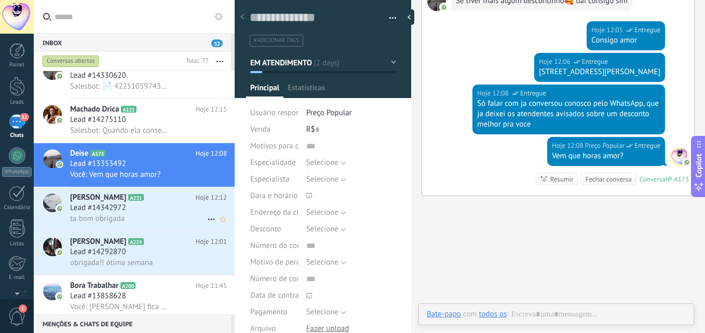
scroll to position [208, 0]
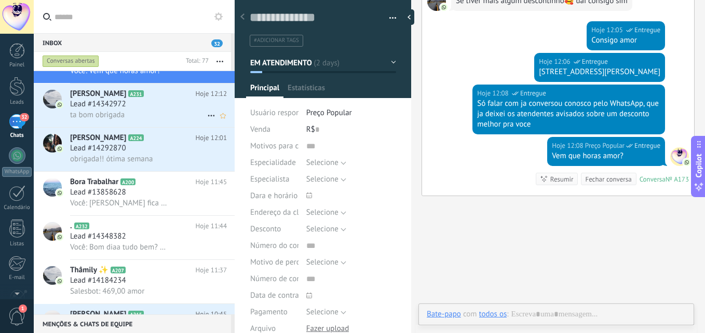
click at [160, 107] on div "Lead #14342972" at bounding box center [148, 104] width 157 height 10
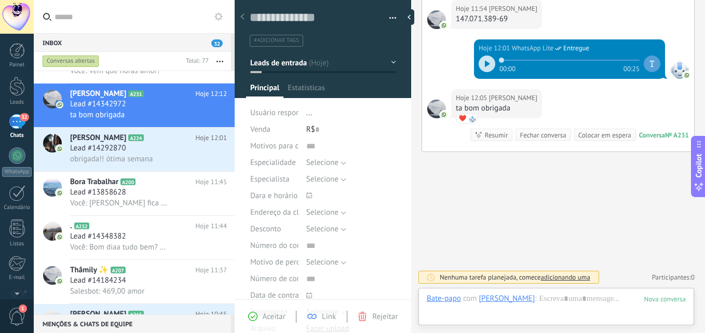
scroll to position [16, 0]
click at [330, 63] on button "Leads de entrada" at bounding box center [323, 62] width 146 height 19
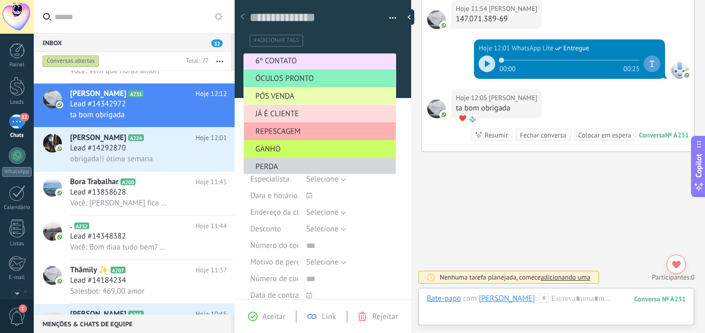
scroll to position [127, 0]
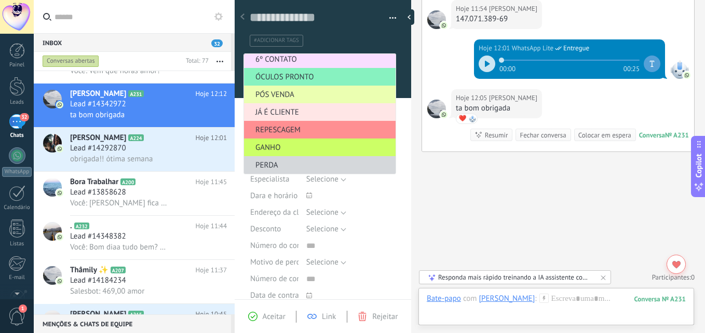
click at [301, 111] on span "JÁ É CLIENTE" at bounding box center [318, 112] width 148 height 10
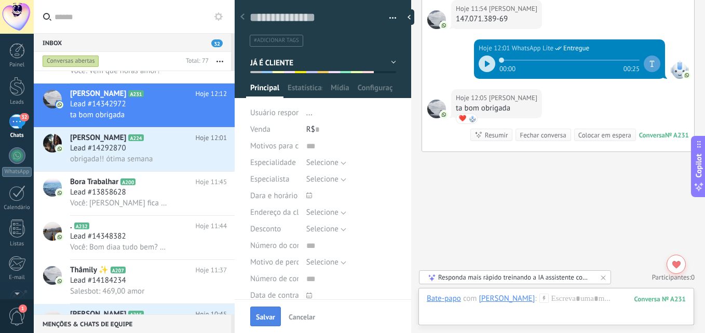
click at [269, 313] on span "Salvar" at bounding box center [265, 316] width 19 height 7
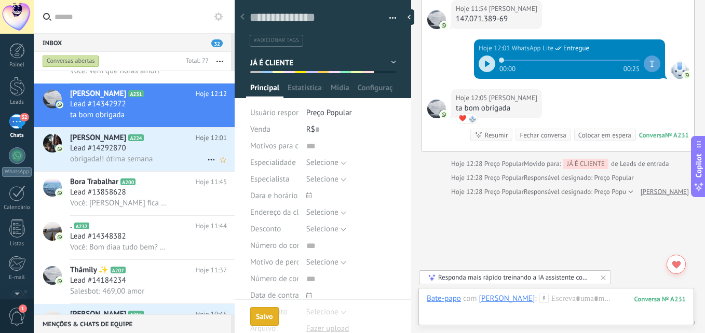
scroll to position [405, 0]
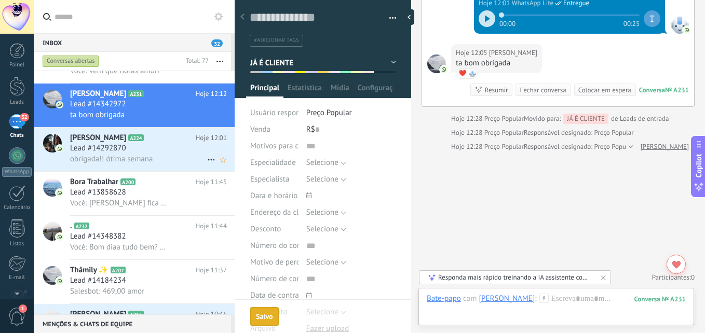
click at [148, 155] on span "obrigada!! ótima semana" at bounding box center [111, 159] width 83 height 10
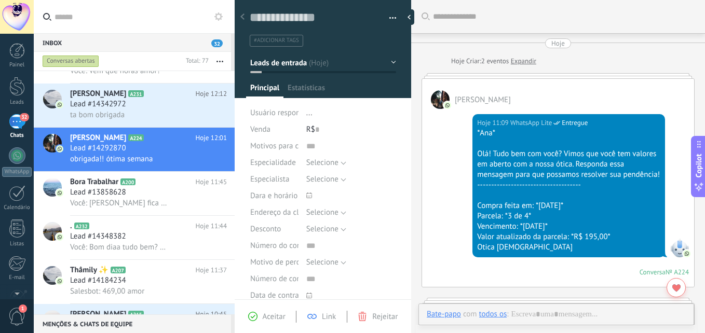
scroll to position [661, 0]
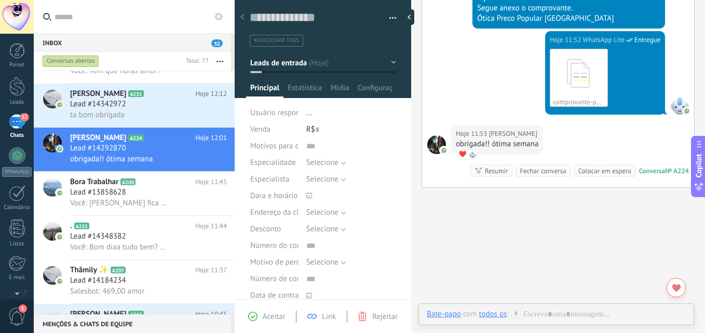
click at [284, 60] on span "Leads de entrada" at bounding box center [278, 63] width 57 height 10
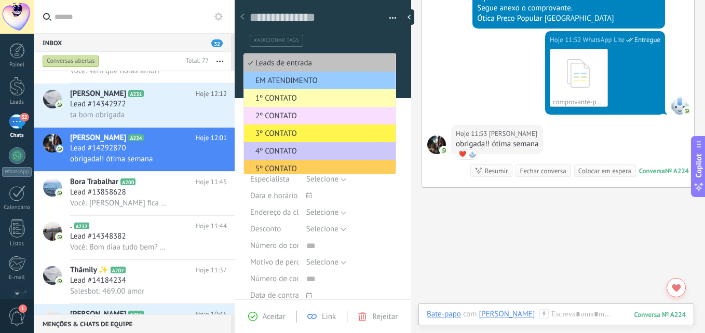
scroll to position [127, 0]
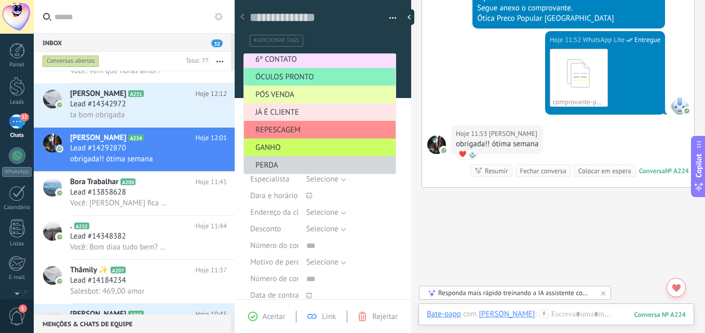
click at [278, 106] on li "JÁ É CLIENTE" at bounding box center [320, 112] width 152 height 18
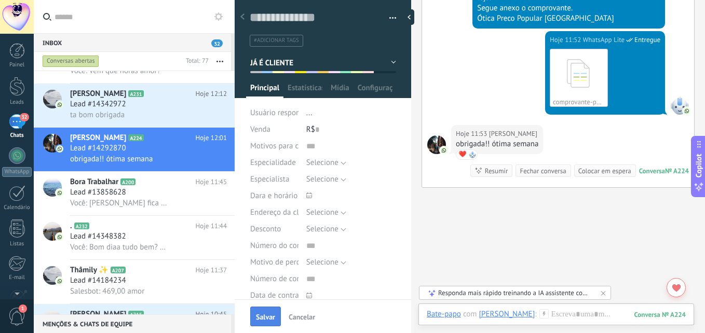
click at [265, 322] on button "Salvar" at bounding box center [265, 317] width 31 height 20
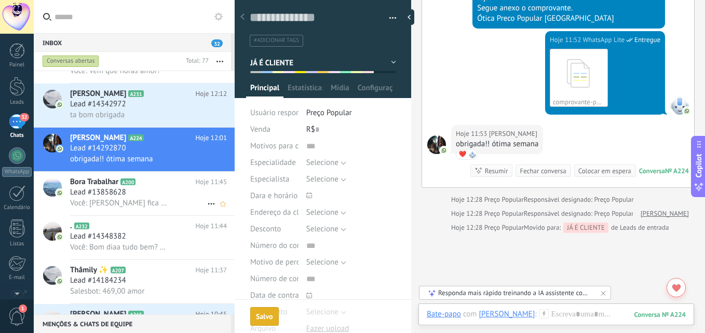
scroll to position [706, 0]
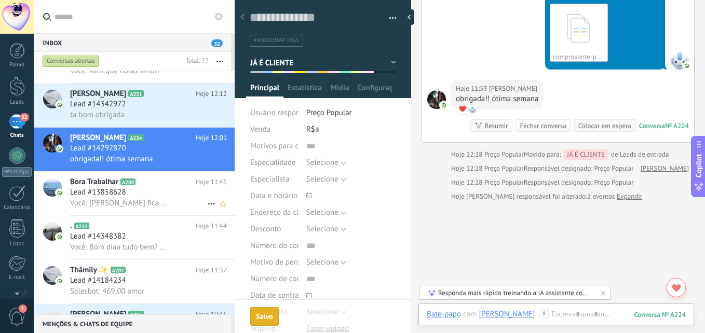
click at [166, 189] on div "Lead #13858628" at bounding box center [148, 192] width 157 height 10
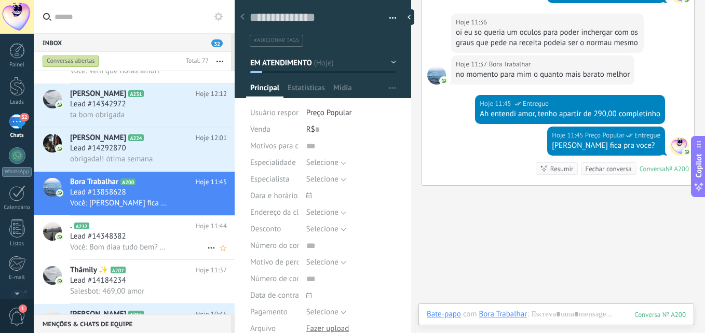
scroll to position [312, 0]
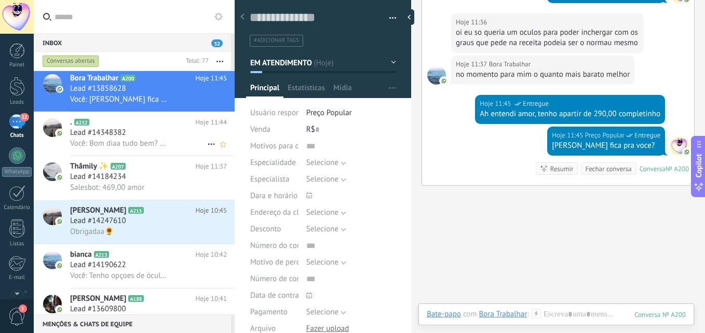
click at [127, 131] on h3 "Lead #14348382" at bounding box center [100, 133] width 61 height 10
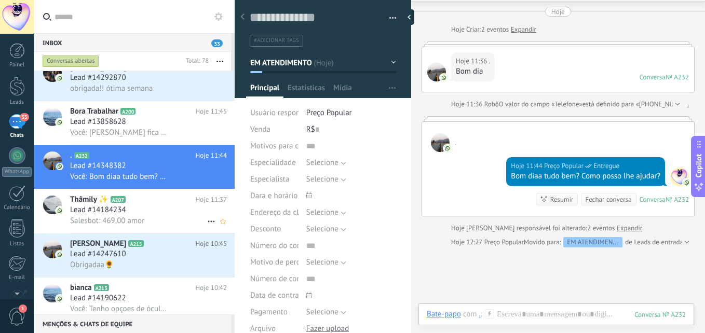
click at [156, 209] on div "Lead #14184234" at bounding box center [148, 210] width 157 height 10
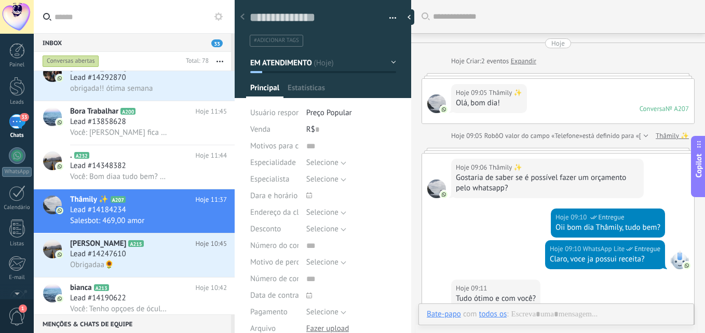
type textarea "**********"
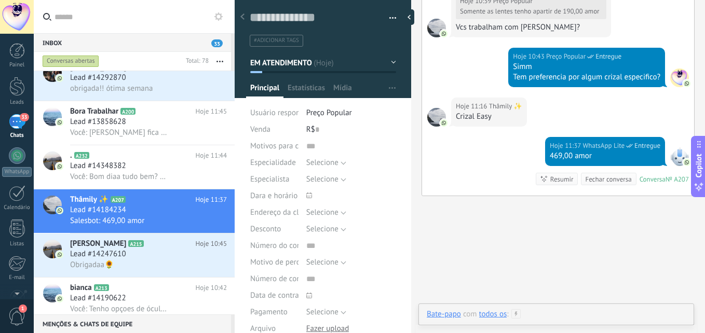
click at [536, 314] on div at bounding box center [556, 324] width 259 height 31
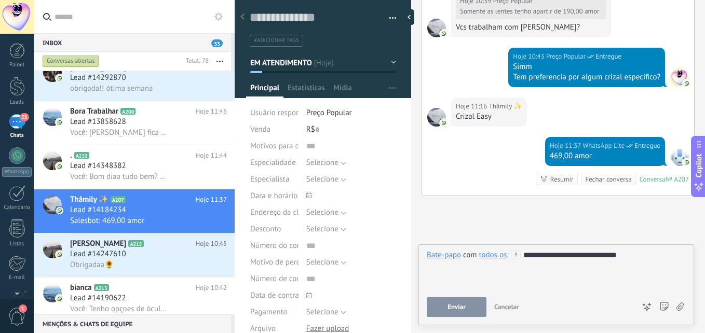
click at [477, 302] on button "Enviar" at bounding box center [457, 307] width 60 height 20
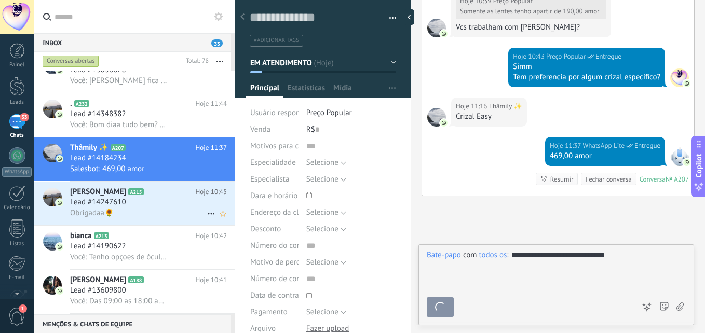
click at [143, 195] on h2 "Carla A215" at bounding box center [133, 192] width 126 height 10
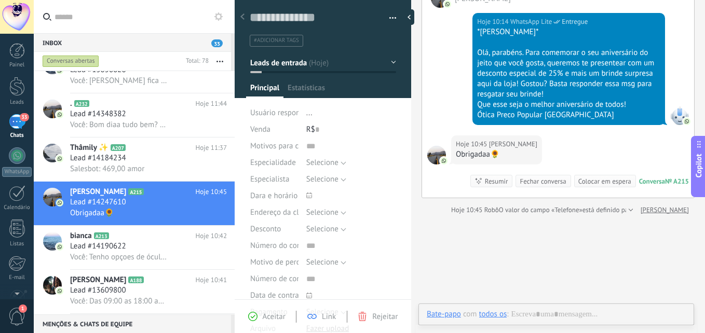
scroll to position [16, 0]
click at [305, 57] on button "Leads de entrada" at bounding box center [323, 62] width 146 height 19
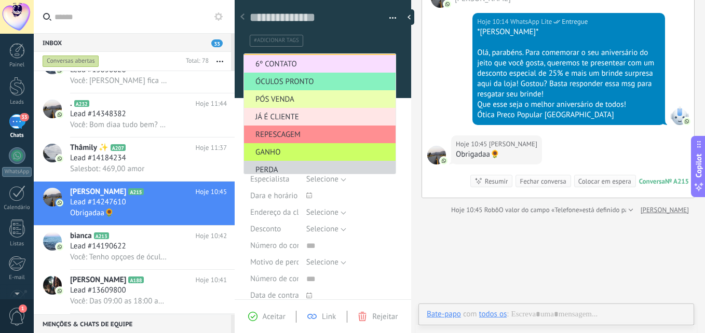
scroll to position [127, 0]
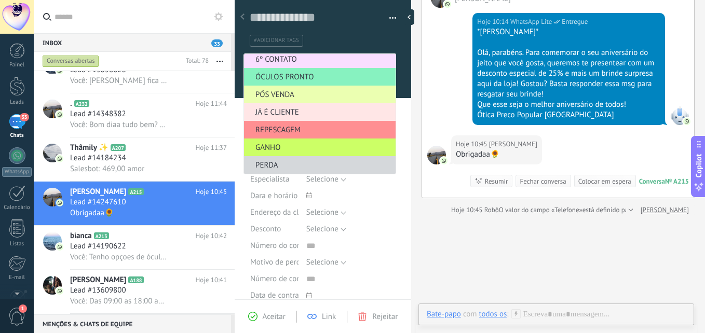
click at [281, 113] on span "JÁ É CLIENTE" at bounding box center [318, 112] width 148 height 10
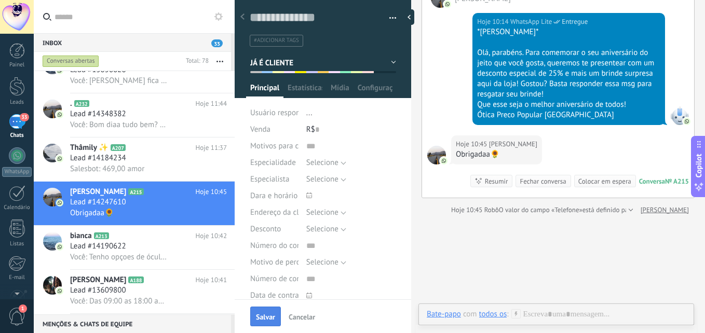
click at [258, 317] on span "Salvar" at bounding box center [265, 316] width 19 height 7
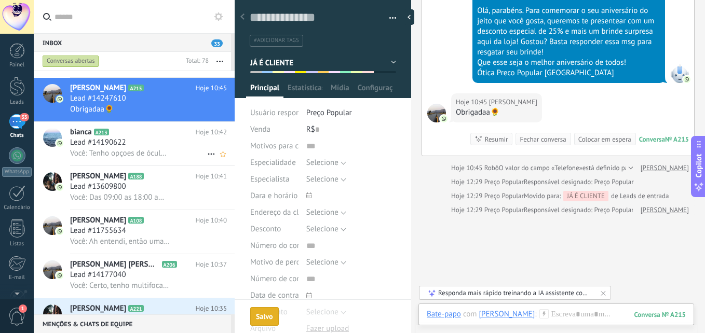
scroll to position [519, 0]
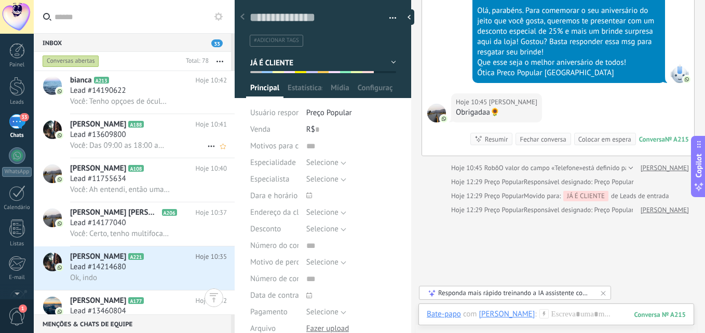
click at [147, 139] on div "Lead #13609800" at bounding box center [148, 135] width 157 height 10
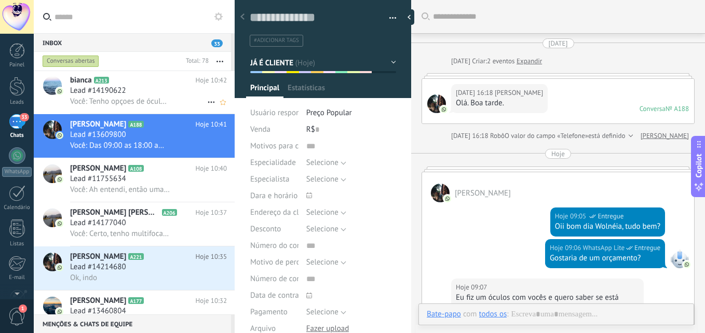
scroll to position [542, 0]
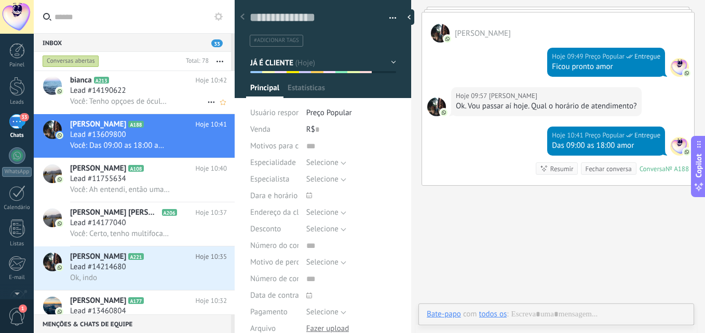
click at [150, 98] on span "Você: Tenho opçoes de óculos completo apatir de 290,00 Consegue vir ainda hoje …" at bounding box center [120, 102] width 100 height 10
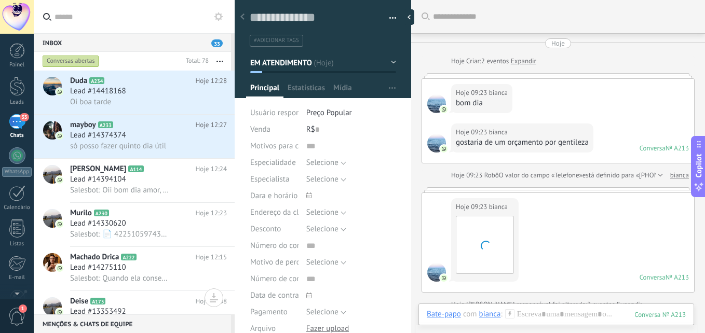
scroll to position [492, 0]
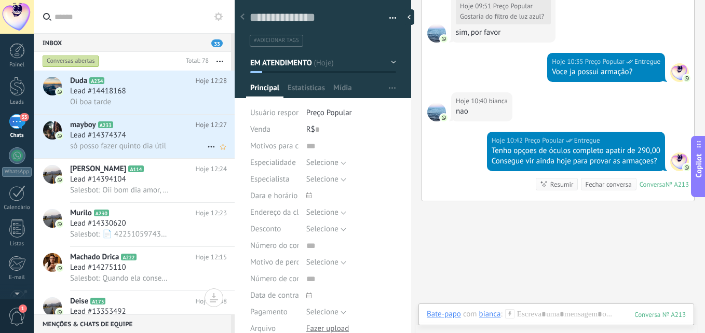
click at [156, 147] on span "só posso fazer quinto dia útil" at bounding box center [118, 146] width 96 height 10
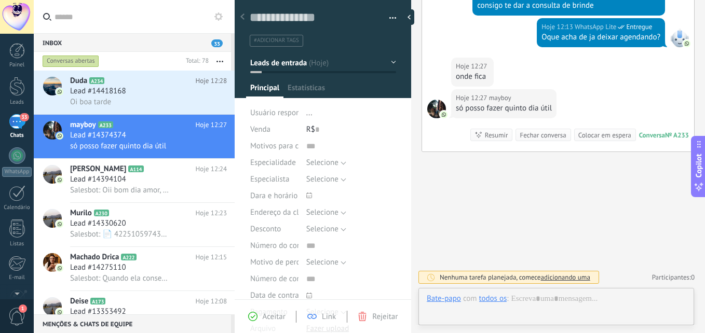
scroll to position [16, 0]
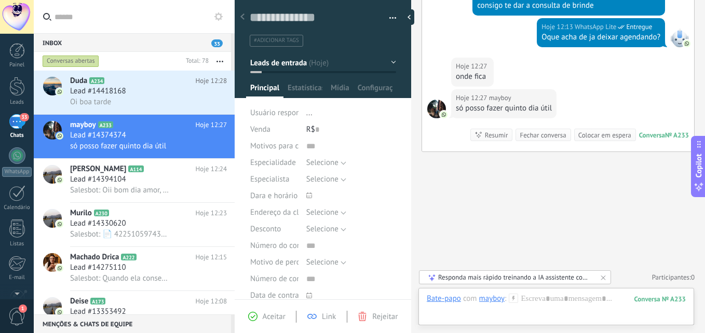
click at [290, 61] on span "Leads de entrada" at bounding box center [278, 63] width 57 height 10
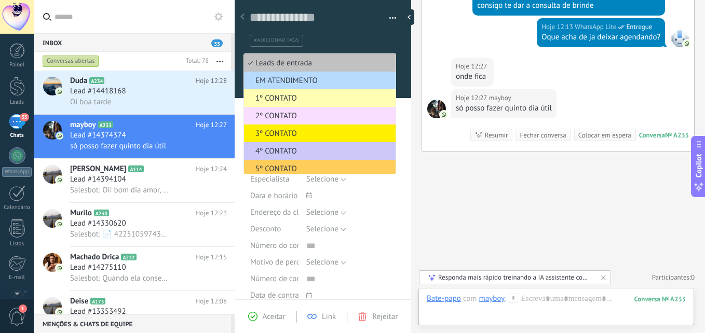
click at [281, 81] on span "EM ATENDIMENTO" at bounding box center [318, 81] width 148 height 10
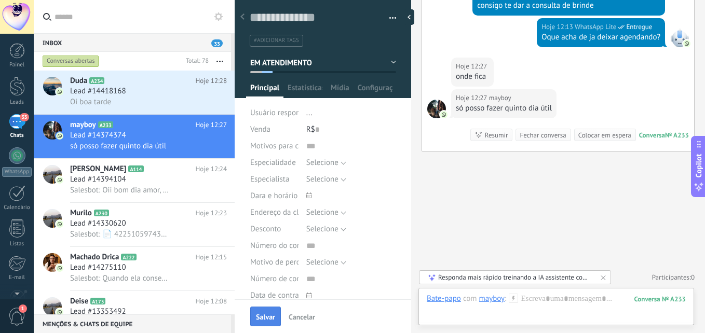
click at [268, 328] on div "Salvar Cancelar" at bounding box center [323, 316] width 176 height 34
click at [264, 318] on span "Salvar" at bounding box center [265, 316] width 19 height 7
click at [147, 92] on div "Lead #14418168" at bounding box center [148, 91] width 157 height 10
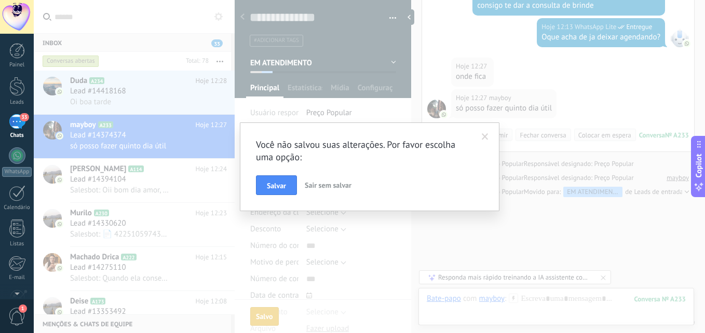
scroll to position [477, 0]
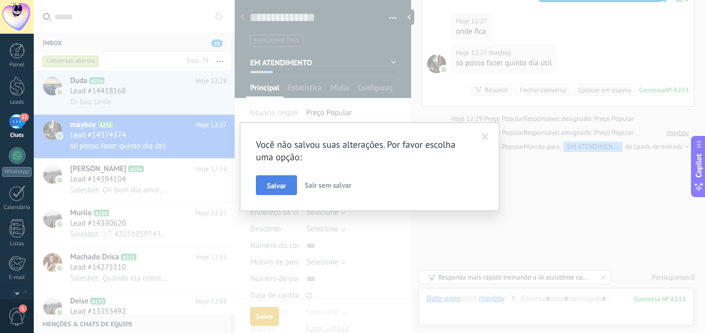
click at [269, 179] on button "Salvar" at bounding box center [276, 185] width 41 height 20
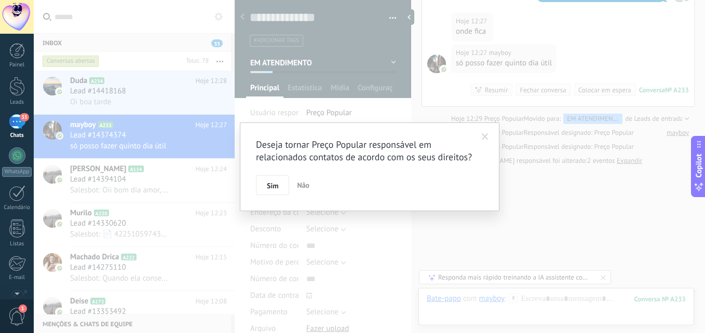
click at [487, 133] on span at bounding box center [485, 136] width 7 height 7
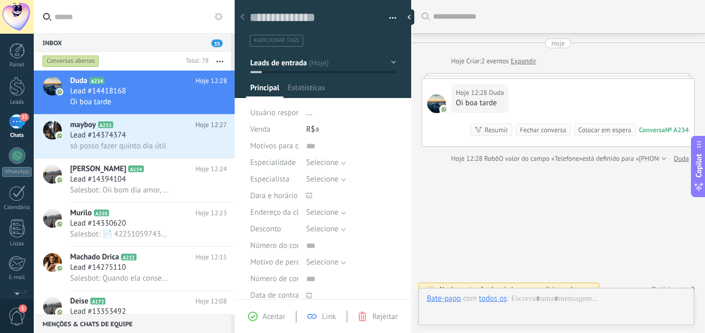
scroll to position [12, 0]
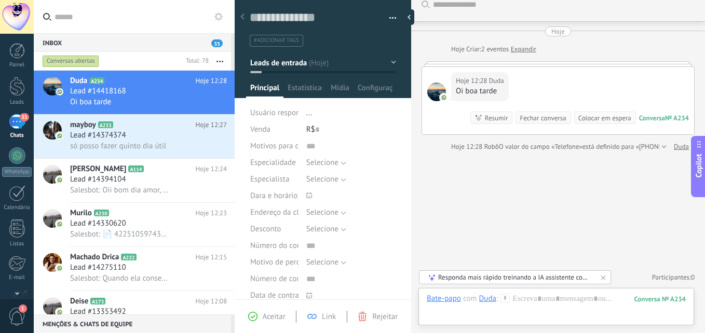
click at [319, 58] on button "Leads de entrada" at bounding box center [323, 62] width 146 height 19
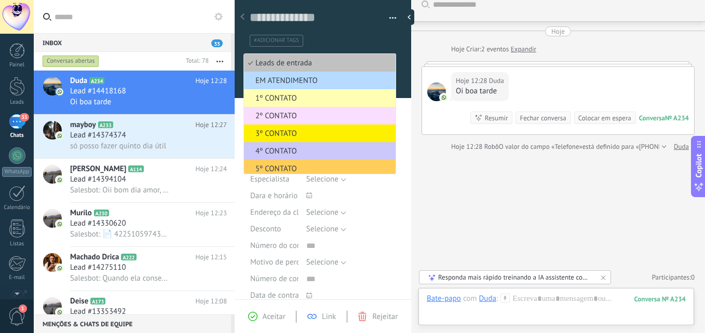
click at [296, 79] on span "EM ATENDIMENTO" at bounding box center [318, 81] width 148 height 10
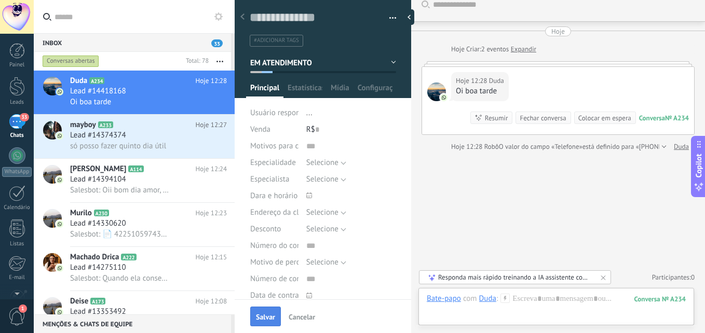
click at [268, 311] on button "Salvar" at bounding box center [265, 317] width 31 height 20
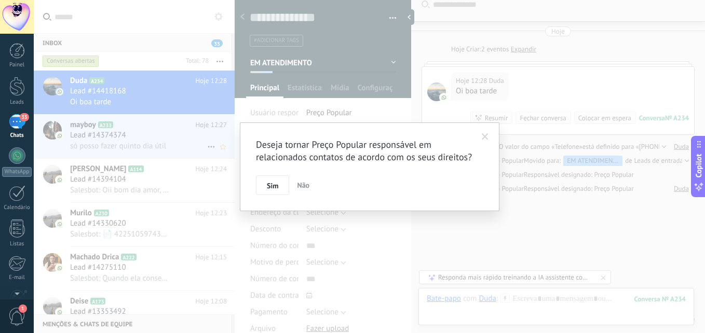
scroll to position [54, 0]
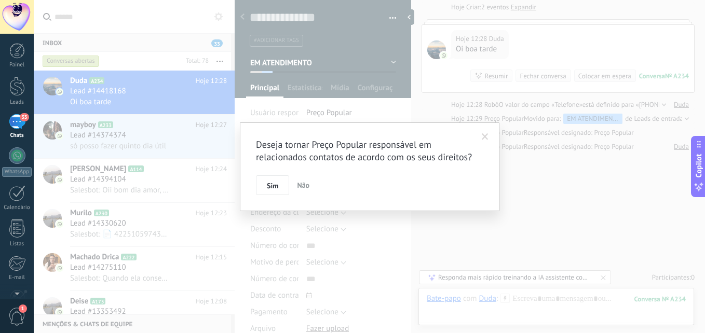
click at [148, 128] on div "Deseja tornar Preço Popular responsável em relacionados contatos de acordo com …" at bounding box center [369, 166] width 671 height 333
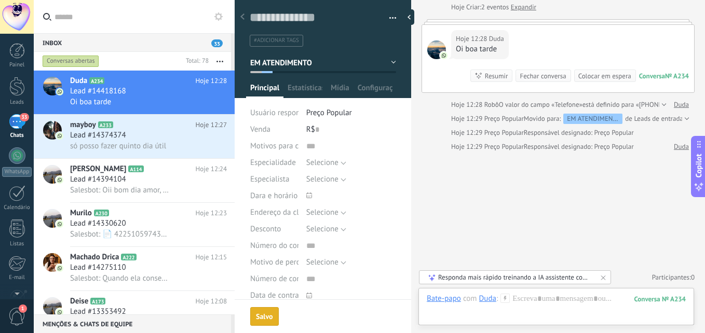
click at [148, 128] on h2 "mayboy A233" at bounding box center [133, 125] width 126 height 10
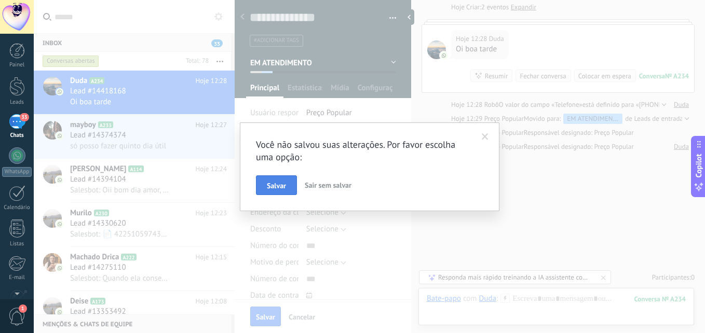
click at [283, 185] on span "Salvar" at bounding box center [276, 185] width 19 height 7
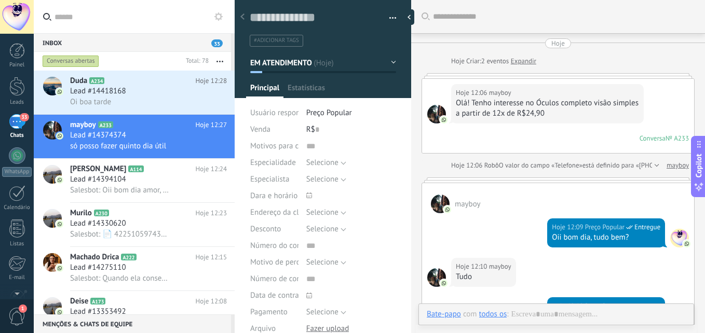
scroll to position [386, 0]
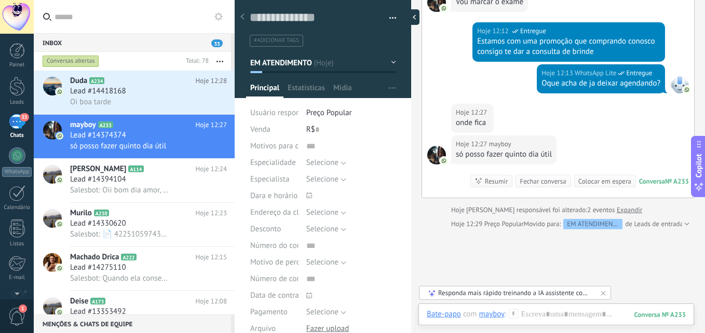
click at [405, 13] on div at bounding box center [412, 17] width 16 height 16
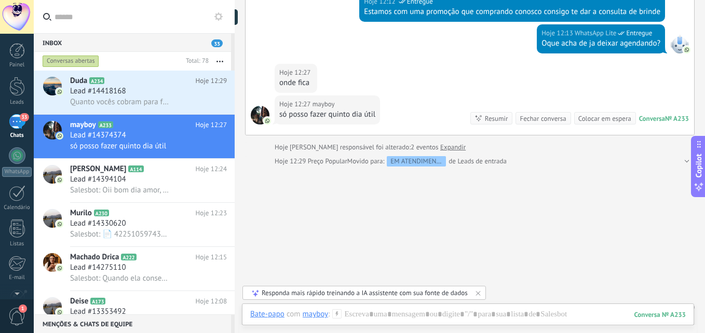
type textarea "**********"
click at [395, 315] on div at bounding box center [467, 324] width 435 height 31
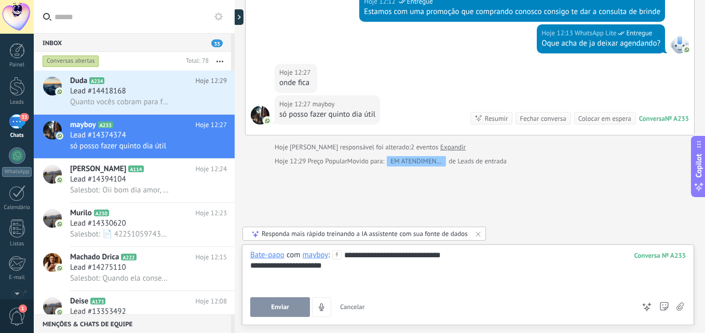
click at [335, 270] on div "**********" at bounding box center [467, 265] width 435 height 10
click at [293, 302] on button "Enviar" at bounding box center [280, 307] width 60 height 20
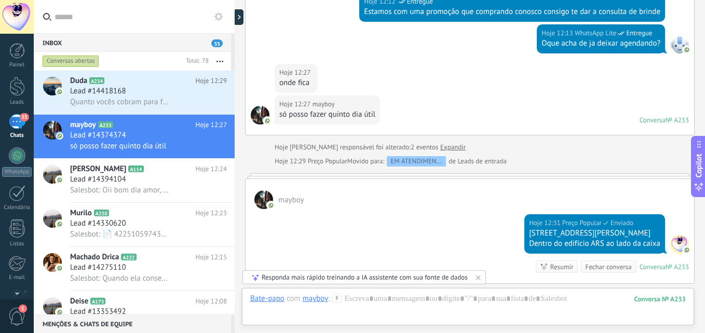
scroll to position [393, 0]
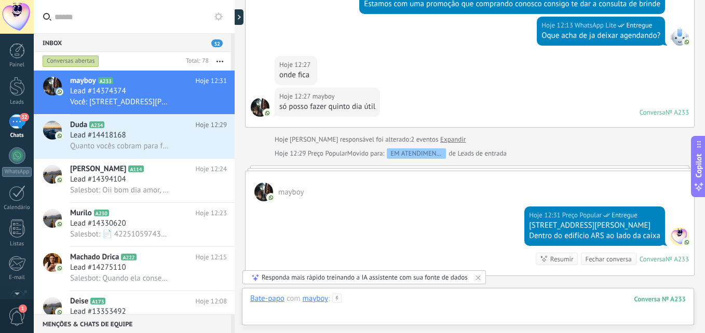
click at [393, 302] on div at bounding box center [467, 309] width 435 height 31
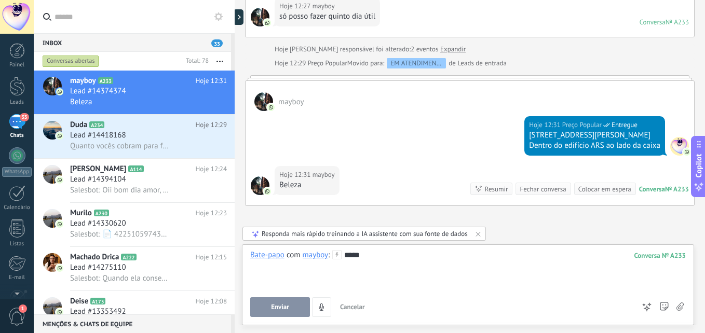
scroll to position [538, 0]
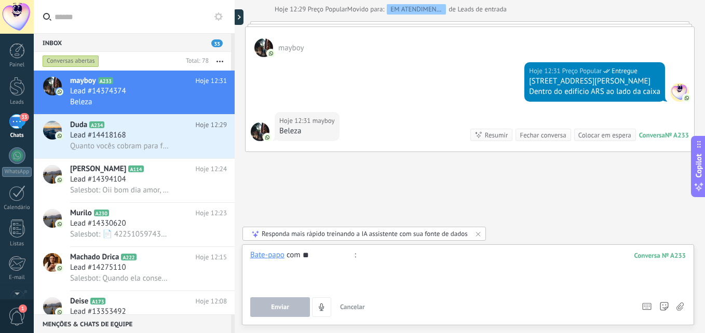
type input "*"
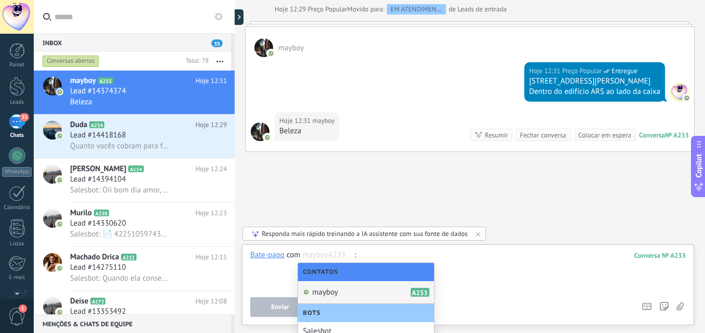
click at [354, 295] on div "mayboy A233" at bounding box center [366, 292] width 136 height 23
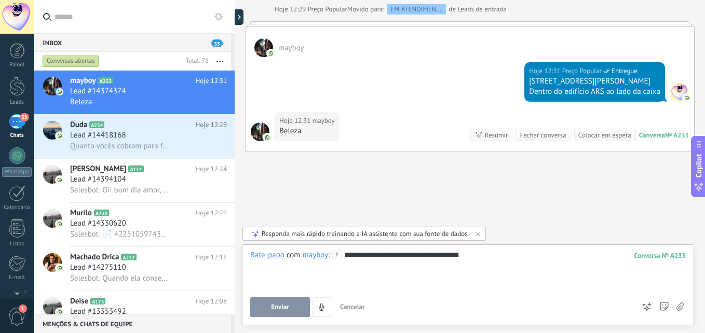
click at [286, 306] on span "Enviar" at bounding box center [280, 307] width 18 height 7
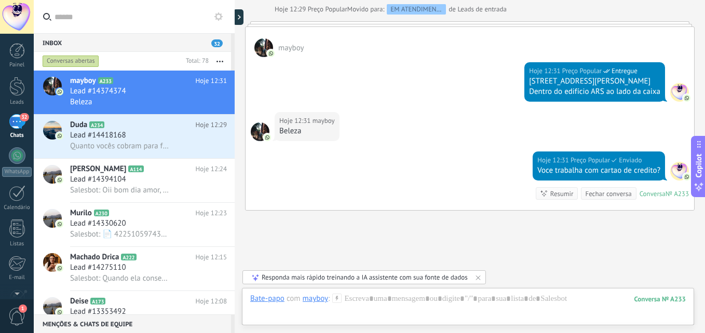
scroll to position [596, 0]
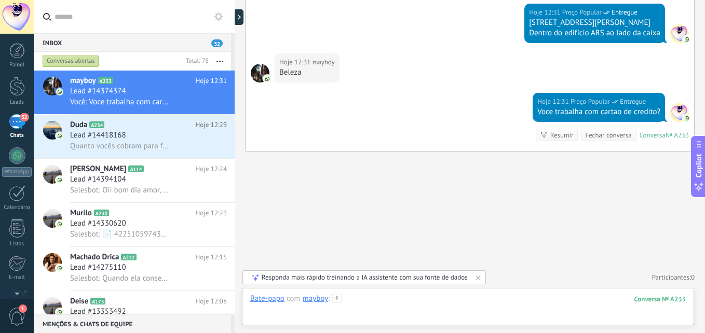
click at [375, 304] on div at bounding box center [467, 309] width 435 height 31
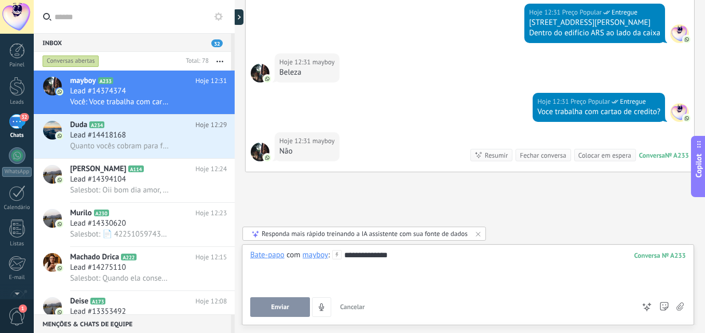
scroll to position [616, 0]
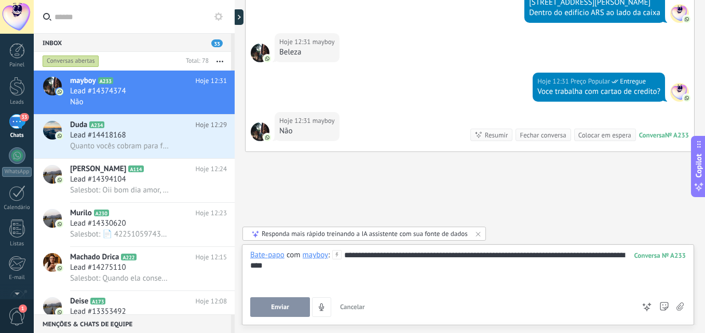
click at [275, 301] on button "Enviar" at bounding box center [280, 307] width 60 height 20
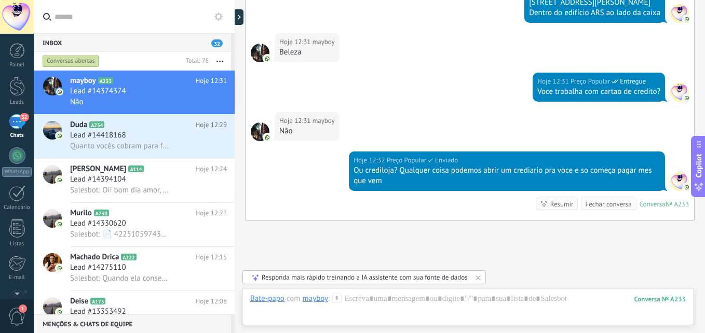
scroll to position [685, 0]
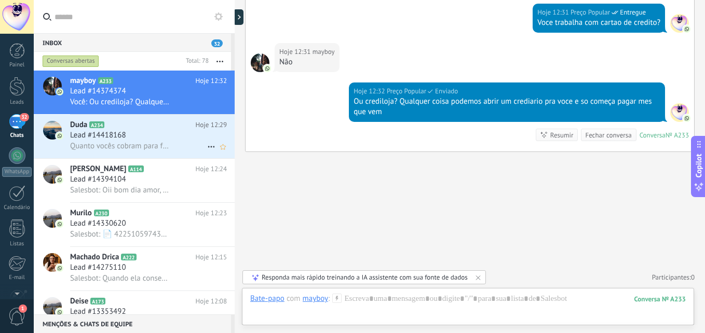
click at [136, 130] on div "Lead #14418168" at bounding box center [148, 135] width 157 height 10
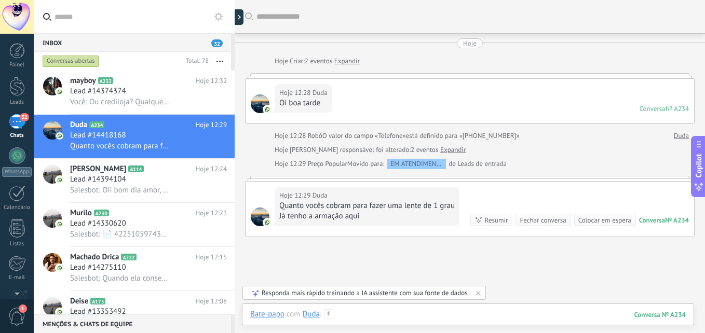
click at [389, 315] on div at bounding box center [467, 324] width 435 height 31
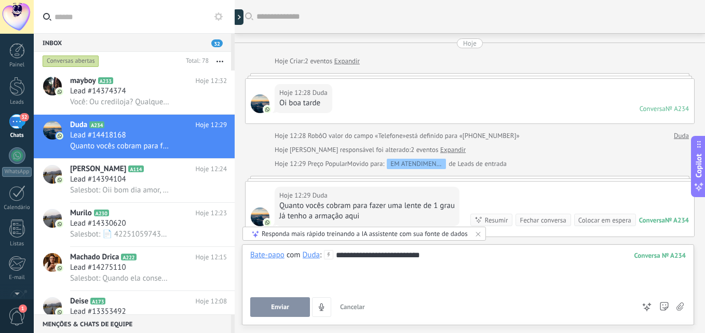
click at [293, 307] on button "Enviar" at bounding box center [280, 307] width 60 height 20
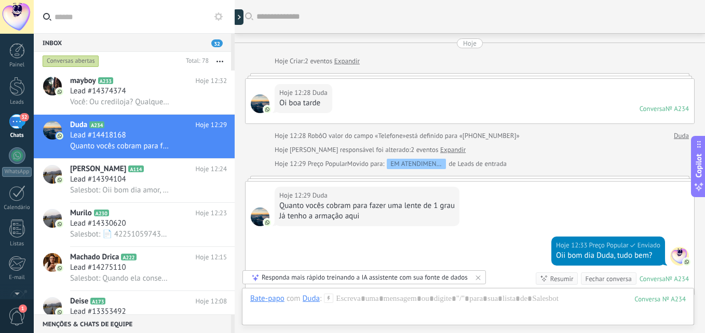
scroll to position [144, 0]
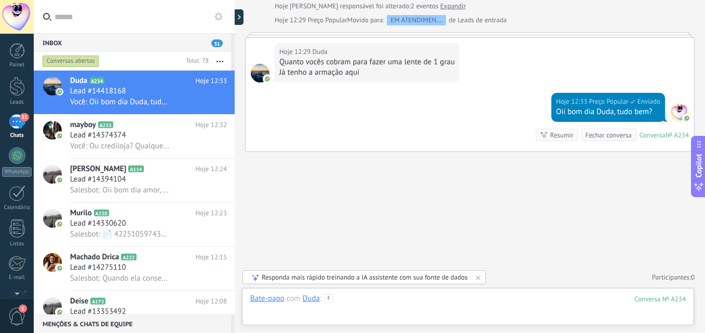
click at [429, 297] on div at bounding box center [467, 309] width 435 height 31
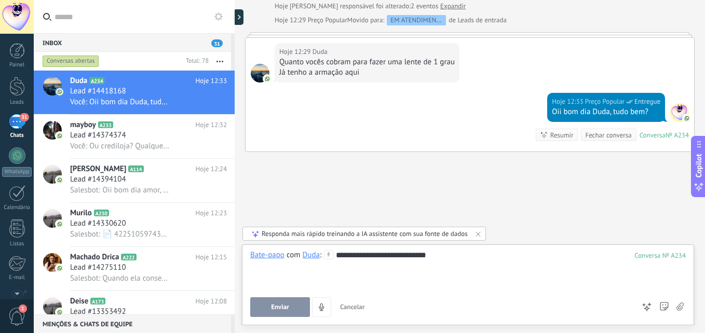
click at [299, 308] on button "Enviar" at bounding box center [280, 307] width 60 height 20
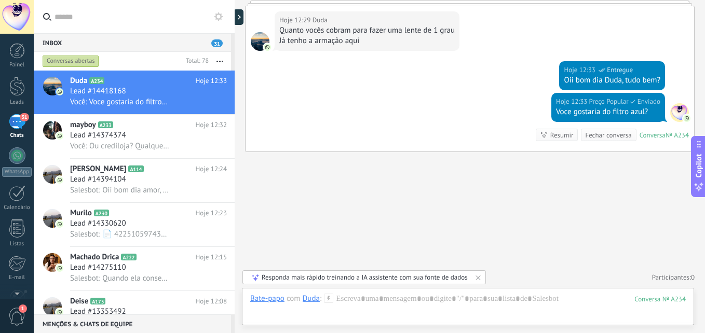
scroll to position [196, 0]
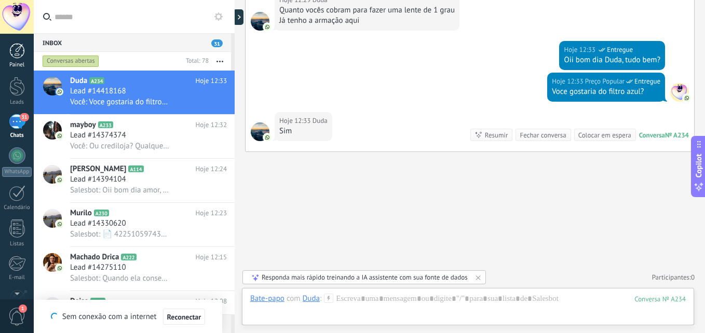
click at [24, 59] on link "Painel" at bounding box center [17, 55] width 34 height 25
